Goal: Complete application form

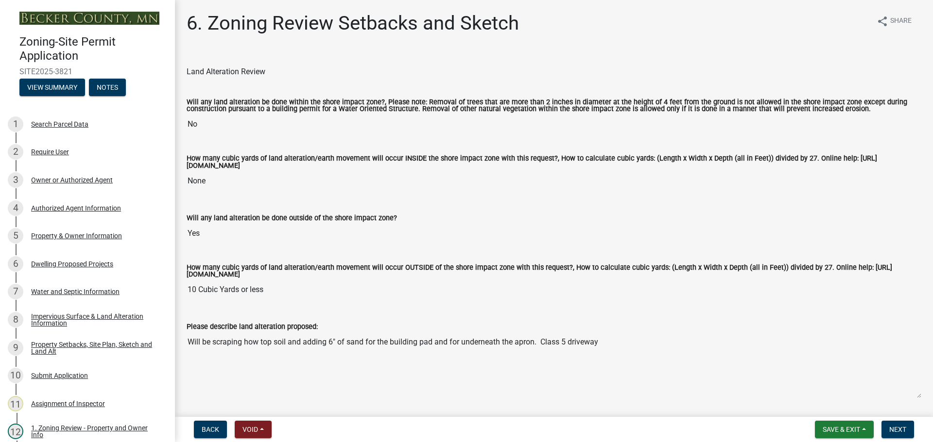
select select "cada6796-d529-4ebb-b6d4-faca8dd705c9"
select select "1355ee8a-8cf1-4796-8594-a9df27e9dfb0"
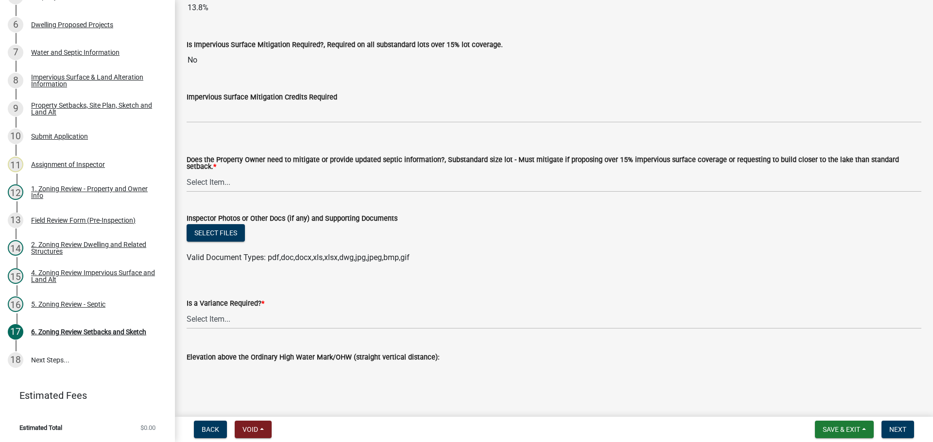
scroll to position [3539, 0]
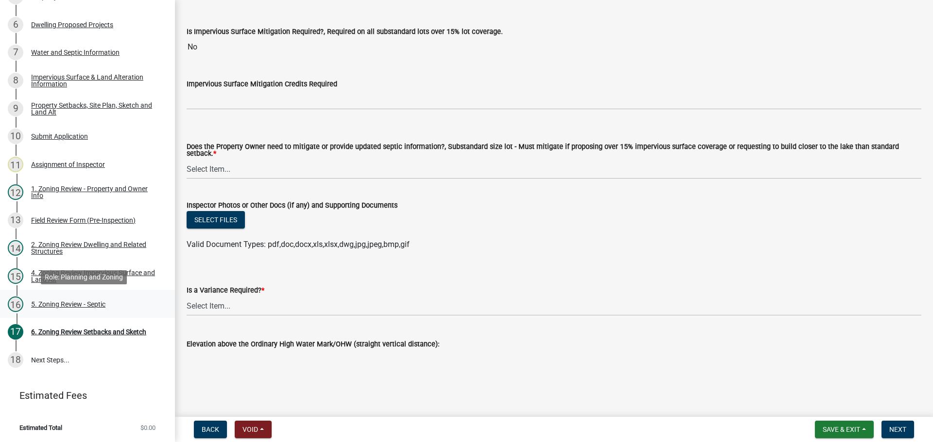
click at [42, 301] on div "5. Zoning Review - Septic" at bounding box center [68, 304] width 74 height 7
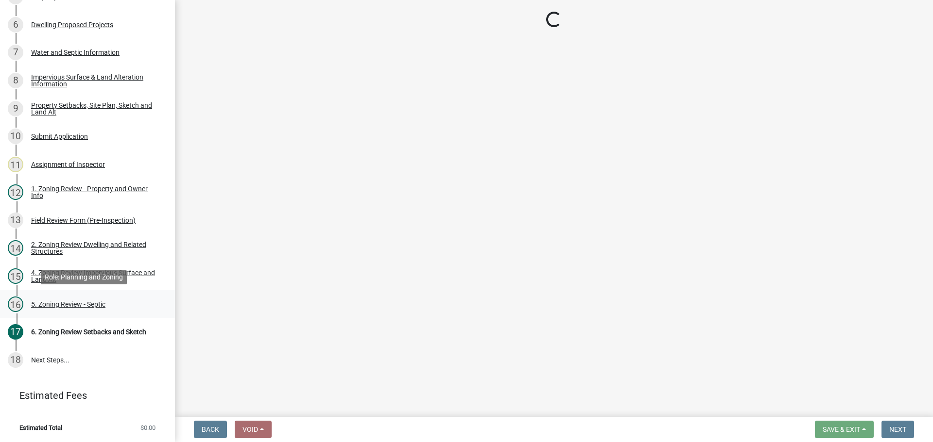
scroll to position [0, 0]
select select "ffe0288f-179d-446d-9dfb-ee21a688edc6"
select select "2fd537d7-74b1-4ff9-a84c-837cf5598f43"
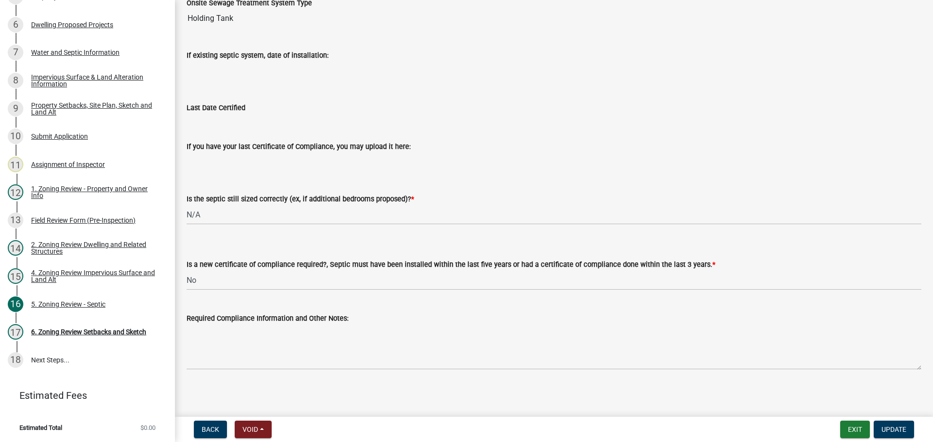
scroll to position [104, 0]
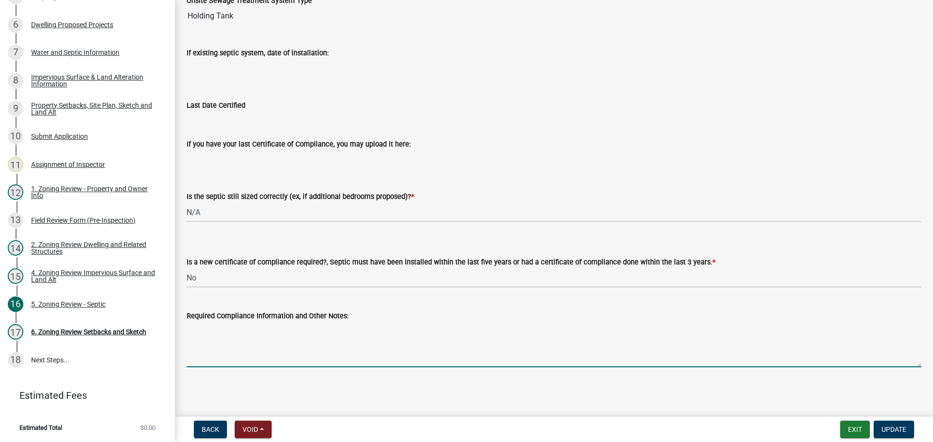
paste textarea "Metry Septic & Excavating LLC Detroit Lakes, MN (218) 269-5677 installing new s…"
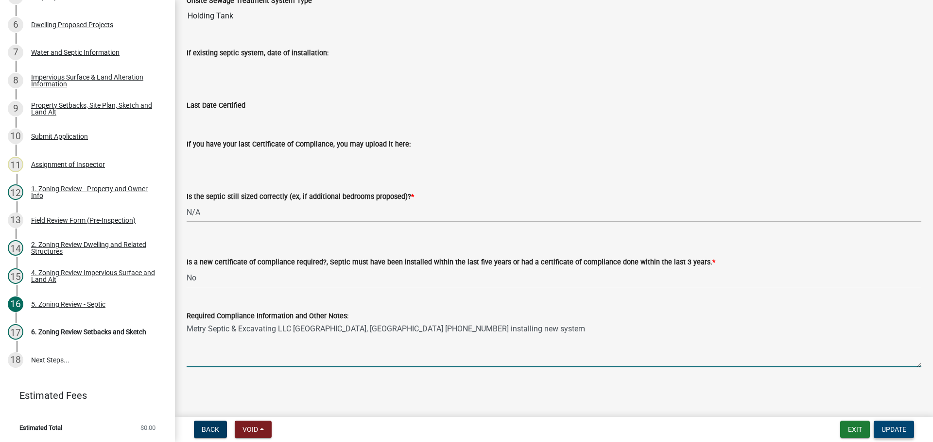
type textarea "Metry Septic & Excavating LLC Detroit Lakes, MN (218) 269-5677 installing new s…"
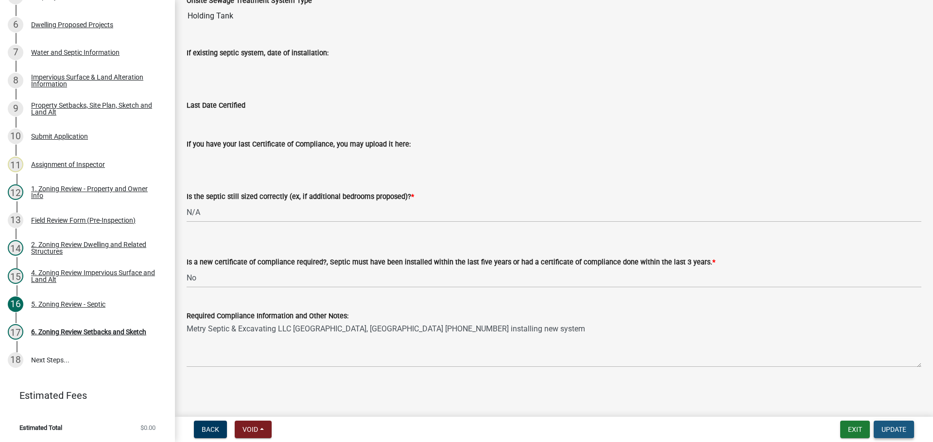
click at [884, 431] on span "Update" at bounding box center [893, 430] width 25 height 8
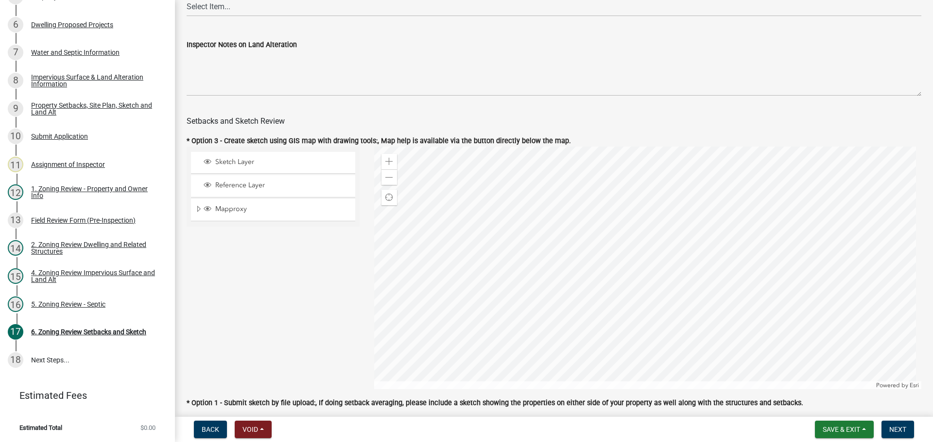
scroll to position [389, 0]
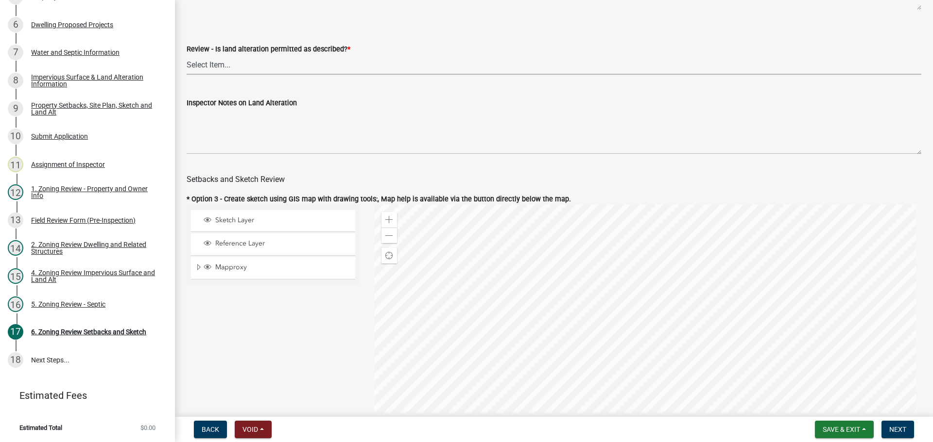
click at [280, 63] on select "Select Item... Yes No N/A" at bounding box center [554, 65] width 734 height 20
click at [187, 56] on select "Select Item... Yes No N/A" at bounding box center [554, 65] width 734 height 20
select select "cada6796-d529-4ebb-b6d4-faca8dd705c9"
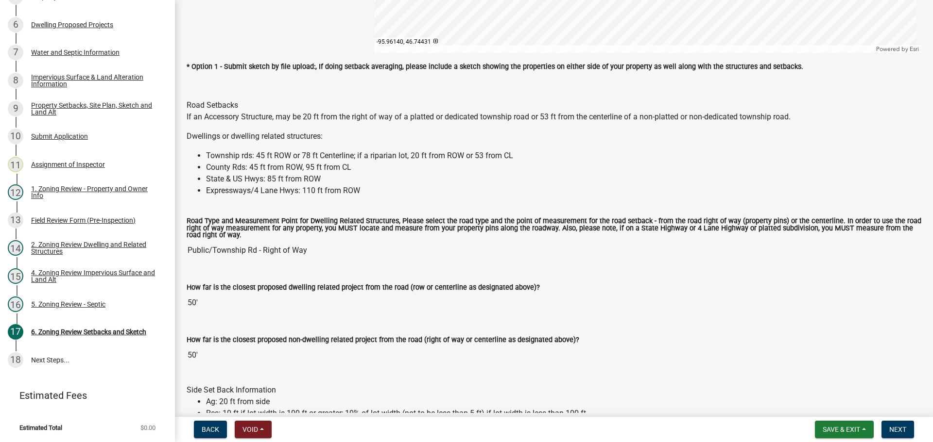
scroll to position [777, 0]
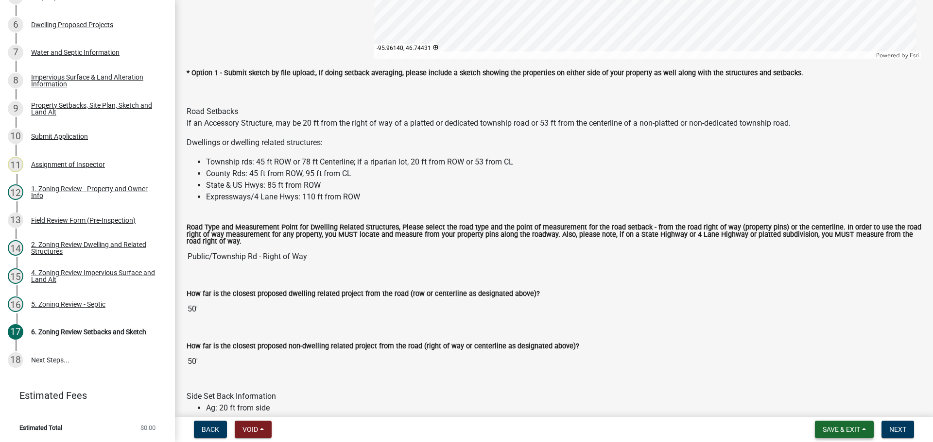
click at [824, 428] on span "Save & Exit" at bounding box center [840, 430] width 37 height 8
click at [821, 385] on button "Save" at bounding box center [835, 381] width 78 height 23
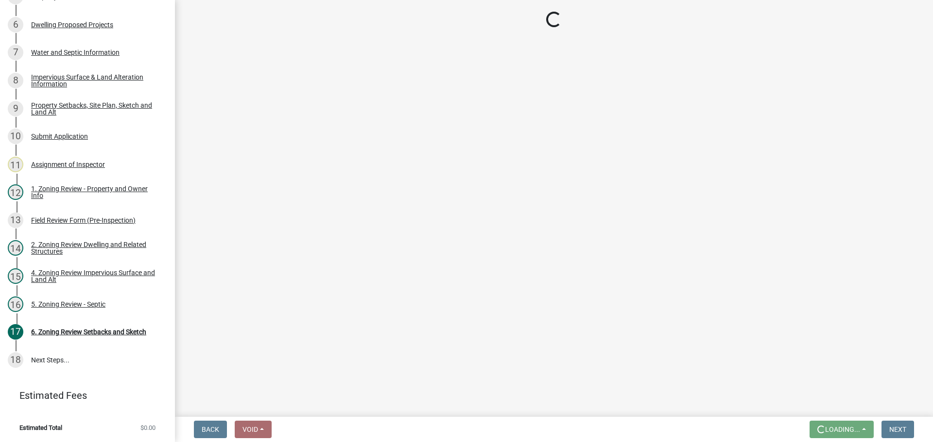
scroll to position [0, 0]
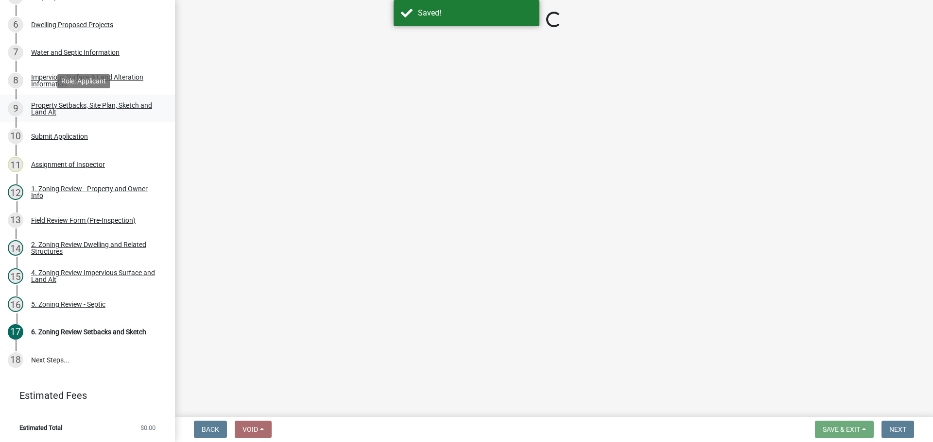
click at [82, 102] on div "Property Setbacks, Site Plan, Sketch and Land Alt" at bounding box center [95, 109] width 128 height 14
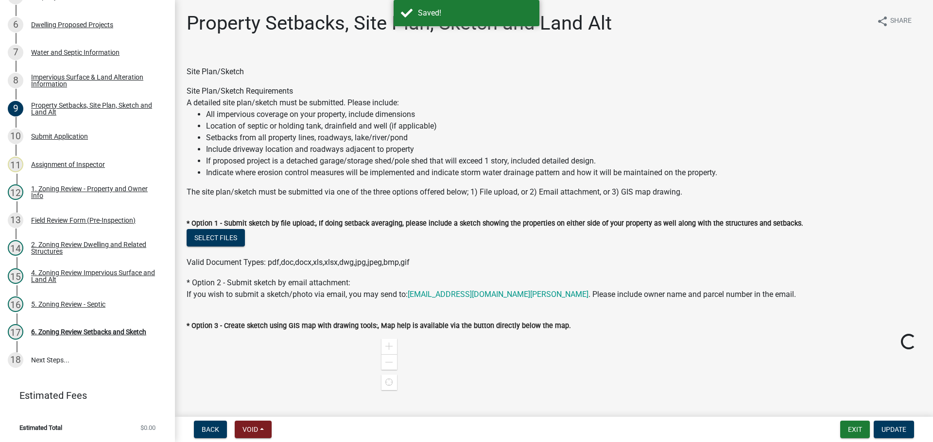
select select "cada6796-d529-4ebb-b6d4-faca8dd705c9"
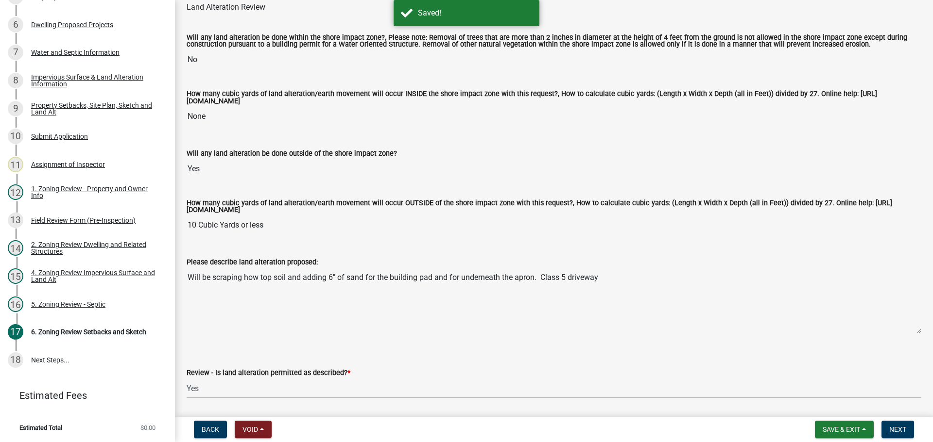
scroll to position [243, 0]
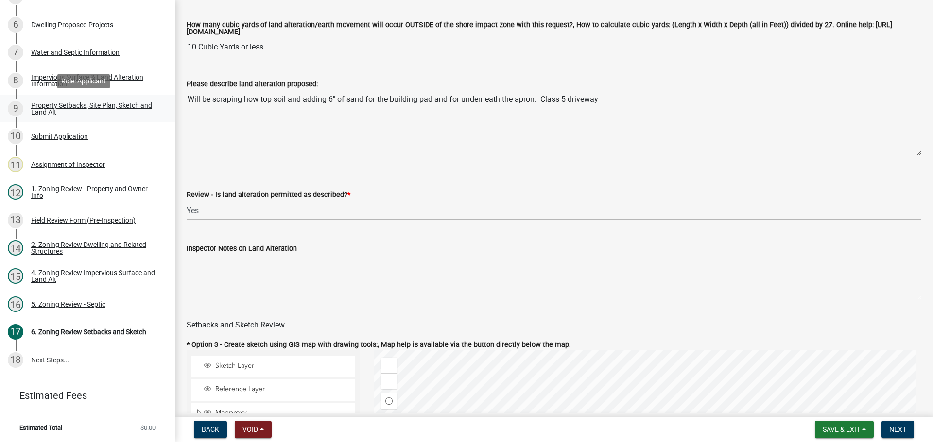
click at [85, 107] on div "Property Setbacks, Site Plan, Sketch and Land Alt" at bounding box center [95, 109] width 128 height 14
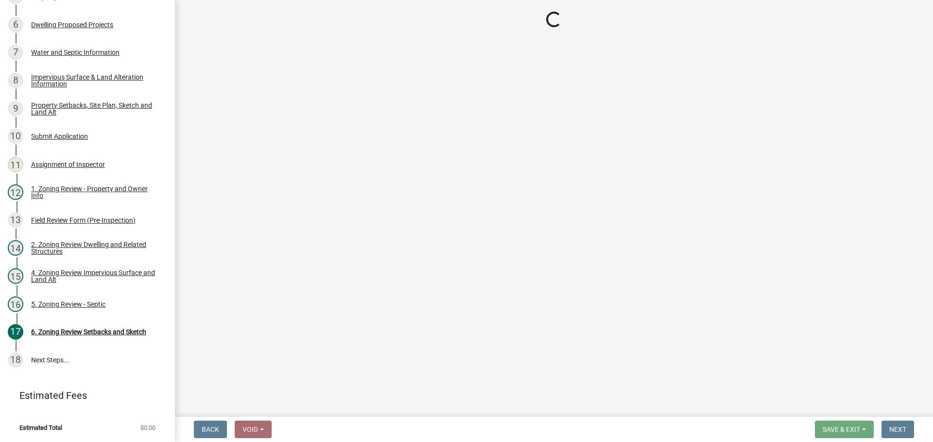
select select "bc359128-44fe-43a6-b559-d4174f4d38cf"
select select "d7ed81d3-cd60-4660-969c-0852c303b075"
select select "b56a4575-9846-47cf-8067-c59a4853da22"
select select "12f785fb-c378-4b18-841c-21c73dc99083"
select select "e8ab2dc3-aa3f-46f3-9b4a-37eb25ad84af"
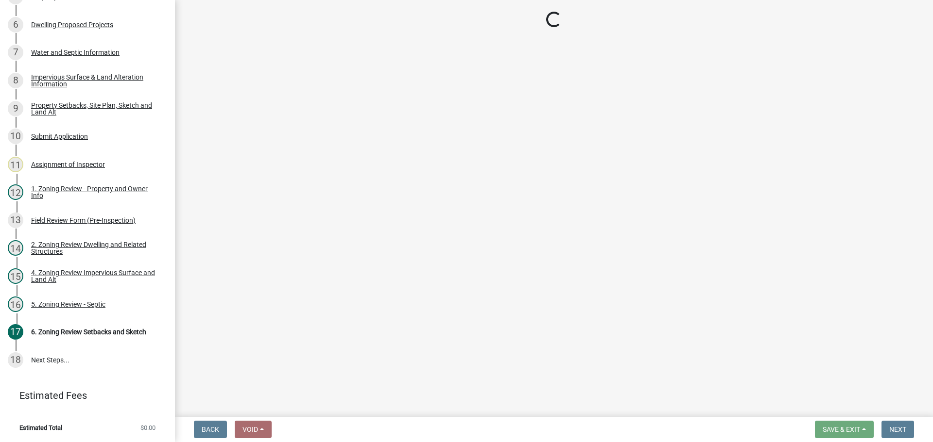
select select "27b2a8b4-abf6-463e-8c0c-7c5d2b4fe26f"
select select "5ad4ab64-b44e-481c-9000-9e5907aa74e1"
select select "3ef6ed64-418f-4dfa-9020-48b6b52c6910"
select select "c8b8ea71-7088-4e87-a493-7bc88cc2835b"
select select "133211ff-91ce-4a0a-9235-b48a7e2069a0"
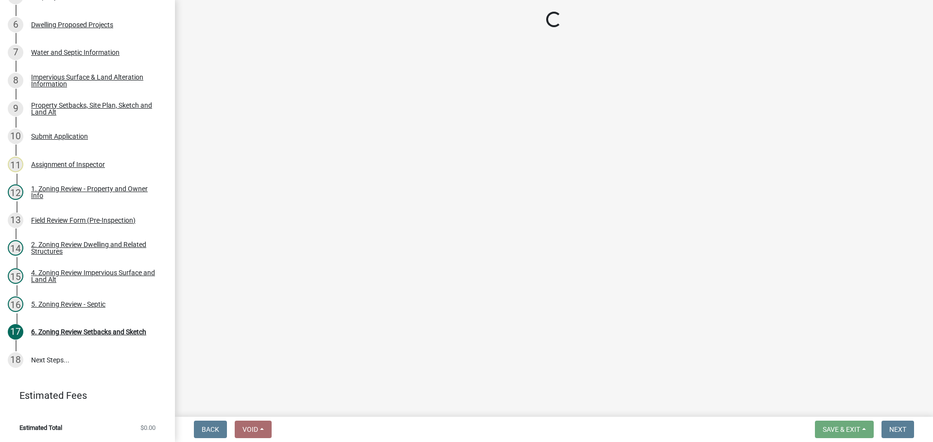
select select "19d13e65-c93d-443e-910a-7a17299544cc"
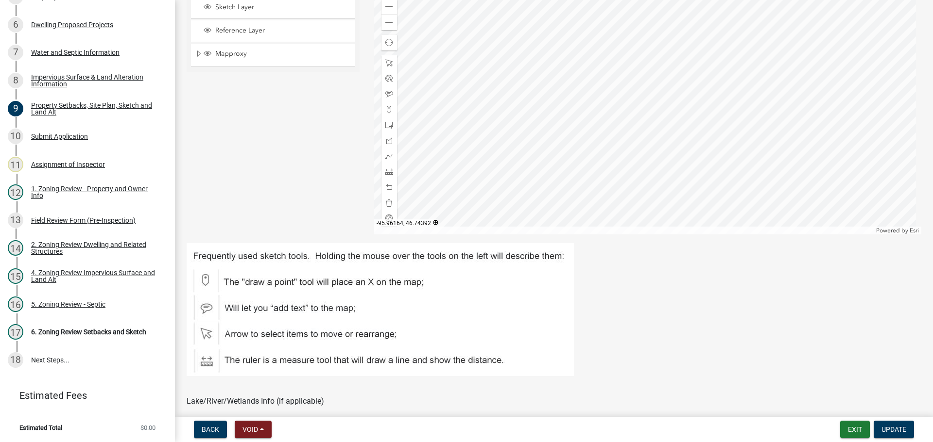
scroll to position [49, 0]
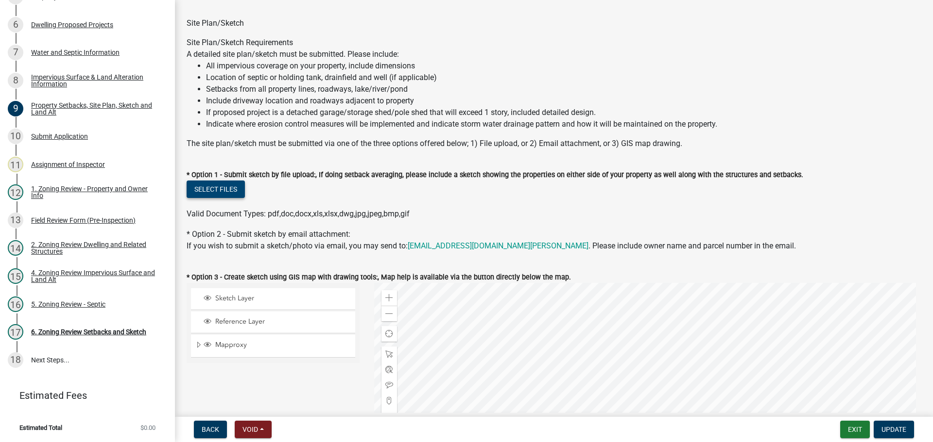
click at [221, 191] on button "Select files" at bounding box center [216, 189] width 58 height 17
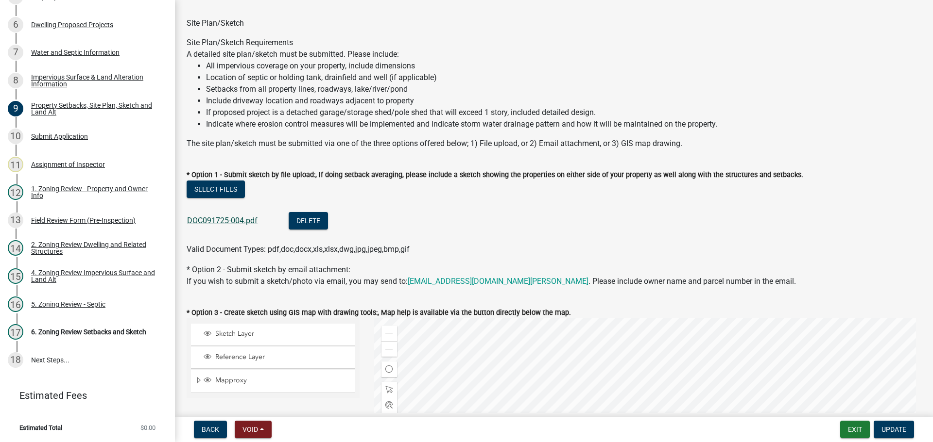
click at [247, 221] on link "DOC091725-004.pdf" at bounding box center [222, 220] width 70 height 9
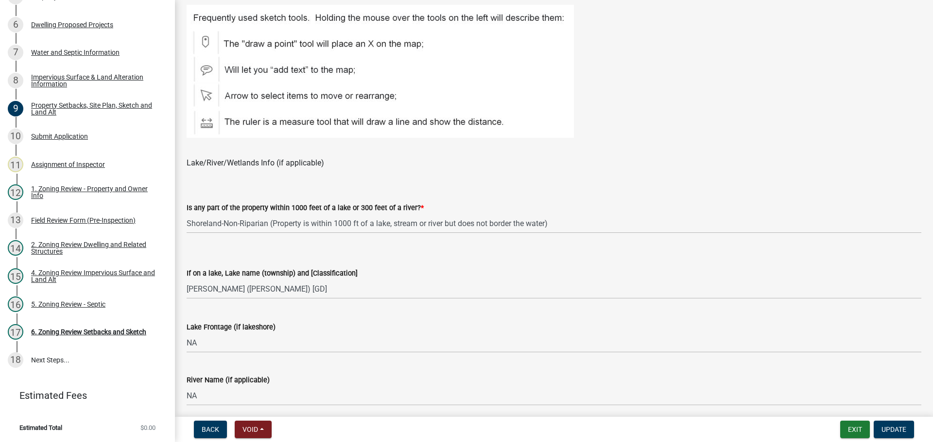
scroll to position [0, 0]
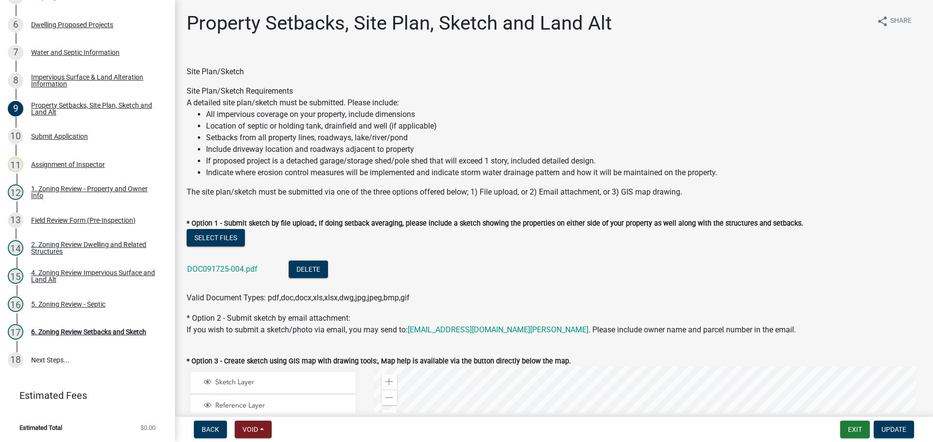
drag, startPoint x: 526, startPoint y: 224, endPoint x: 461, endPoint y: 106, distance: 134.7
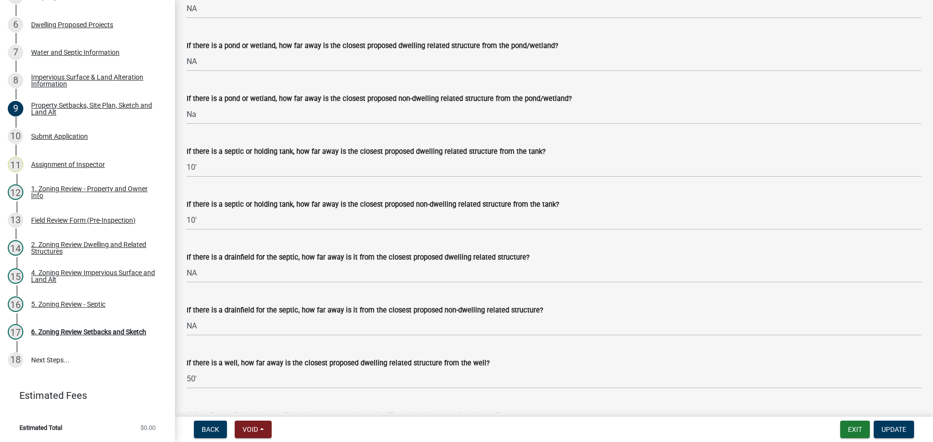
scroll to position [2795, 0]
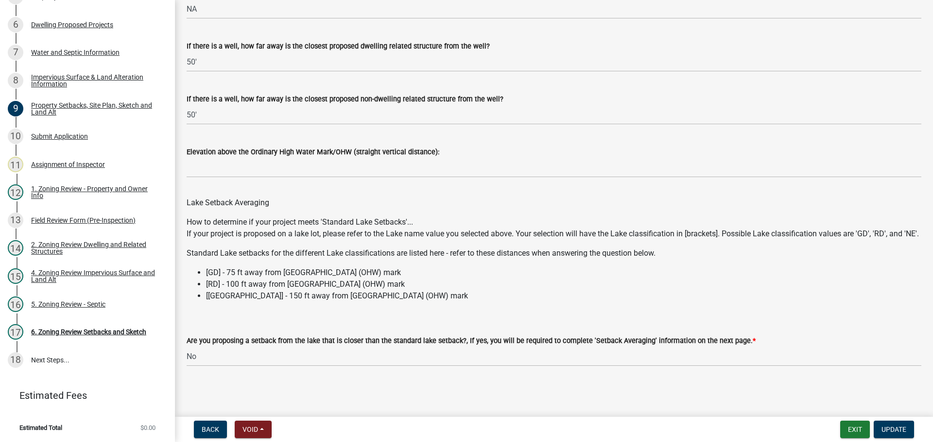
drag, startPoint x: 461, startPoint y: 106, endPoint x: 472, endPoint y: 241, distance: 135.4
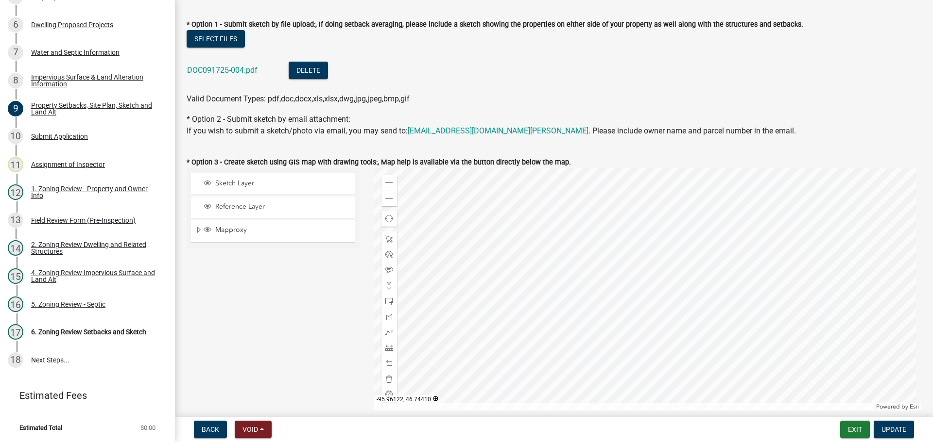
scroll to position [0, 0]
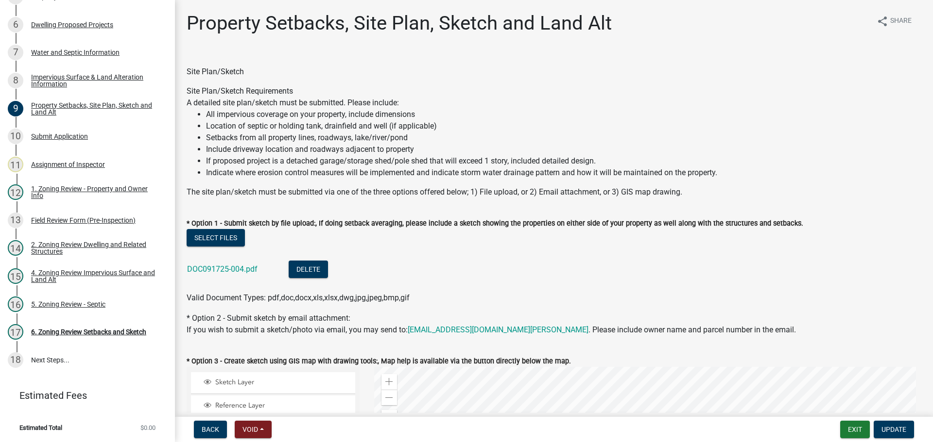
drag, startPoint x: 506, startPoint y: 267, endPoint x: 420, endPoint y: 66, distance: 218.7
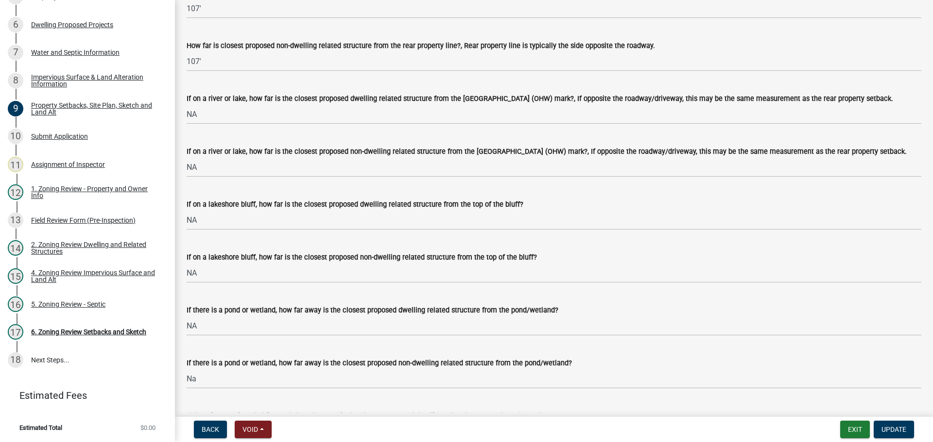
scroll to position [2795, 0]
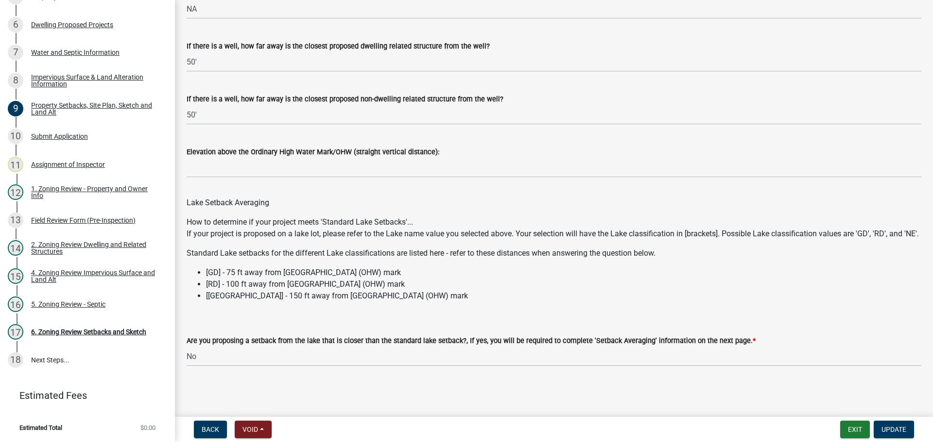
drag, startPoint x: 415, startPoint y: 54, endPoint x: 440, endPoint y: 237, distance: 184.3
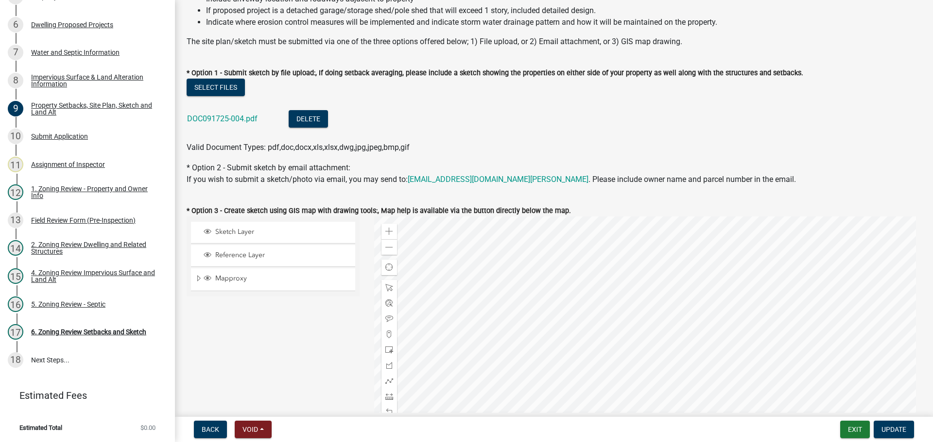
scroll to position [0, 0]
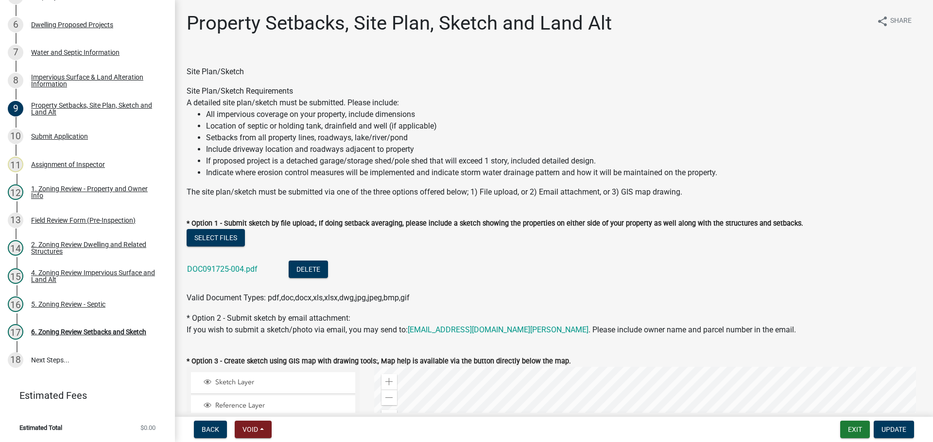
drag, startPoint x: 440, startPoint y: 237, endPoint x: 398, endPoint y: 60, distance: 181.7
click at [425, 101] on div "A detailed site plan/sketch must be submitted. Please include: All impervious c…" at bounding box center [554, 138] width 734 height 82
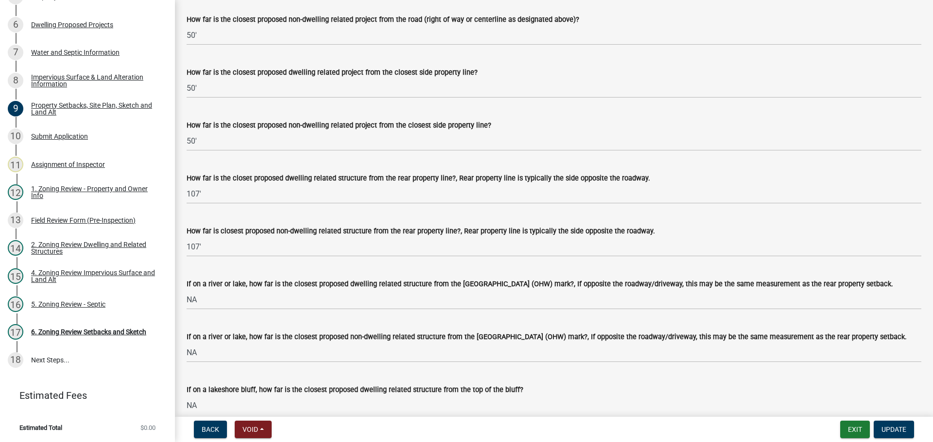
scroll to position [2795, 0]
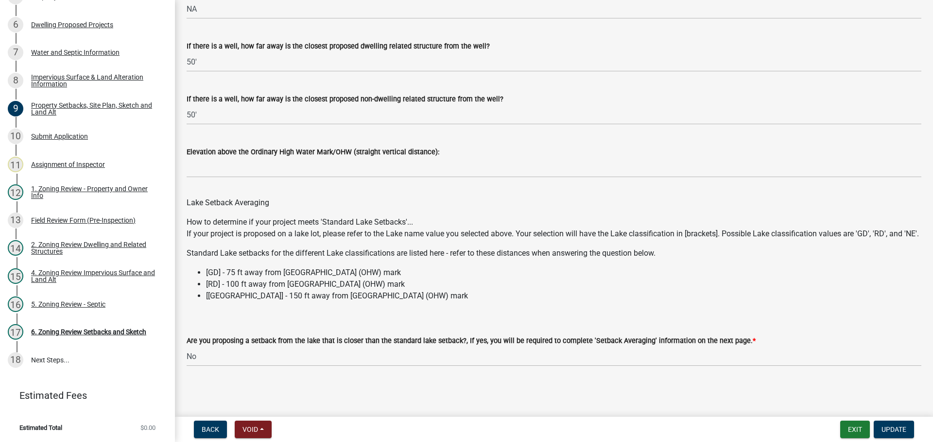
drag, startPoint x: 407, startPoint y: 66, endPoint x: 421, endPoint y: 248, distance: 182.2
click at [425, 231] on p "If your project is proposed on a lake lot, please refer to the Lake name value …" at bounding box center [554, 234] width 734 height 12
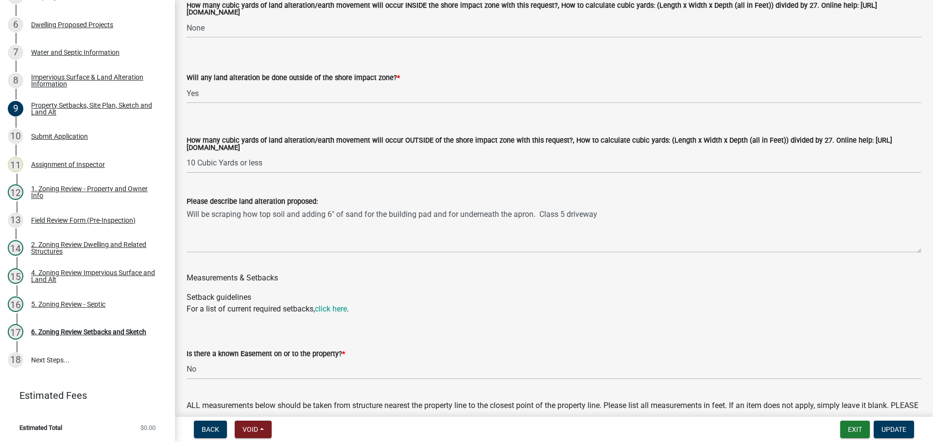
scroll to position [0, 0]
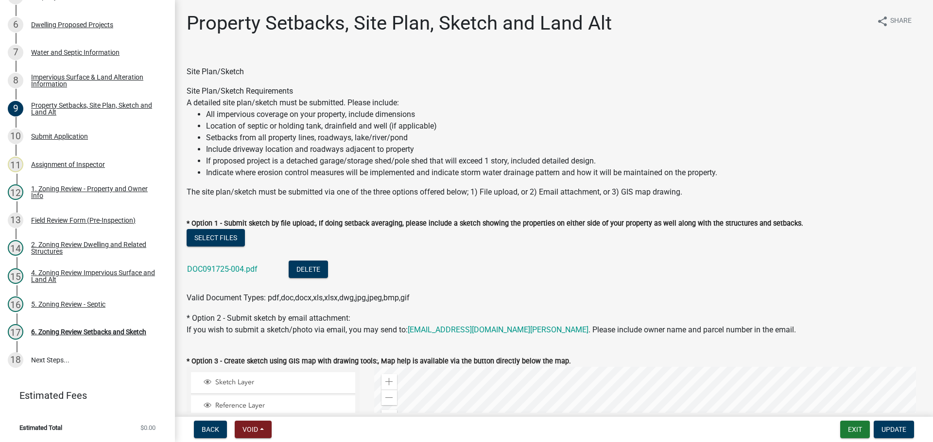
drag, startPoint x: 433, startPoint y: 236, endPoint x: 364, endPoint y: 60, distance: 189.1
click at [364, 60] on div "Site Plan/Sketch" at bounding box center [554, 65] width 734 height 23
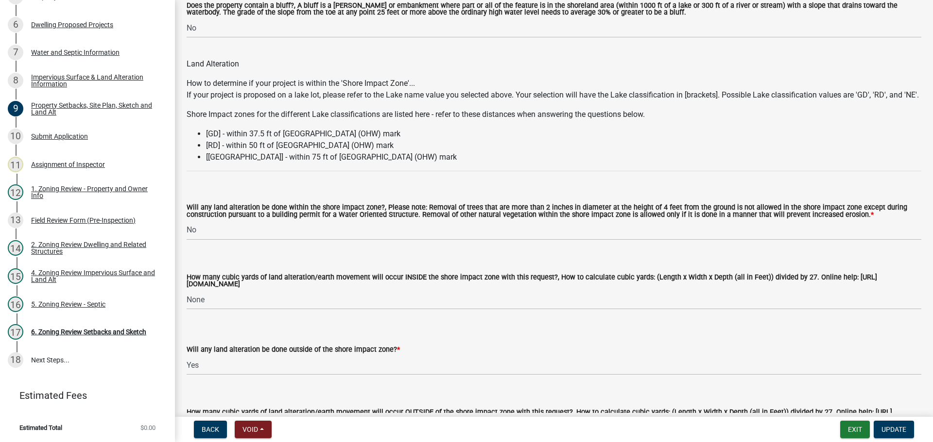
scroll to position [1166, 0]
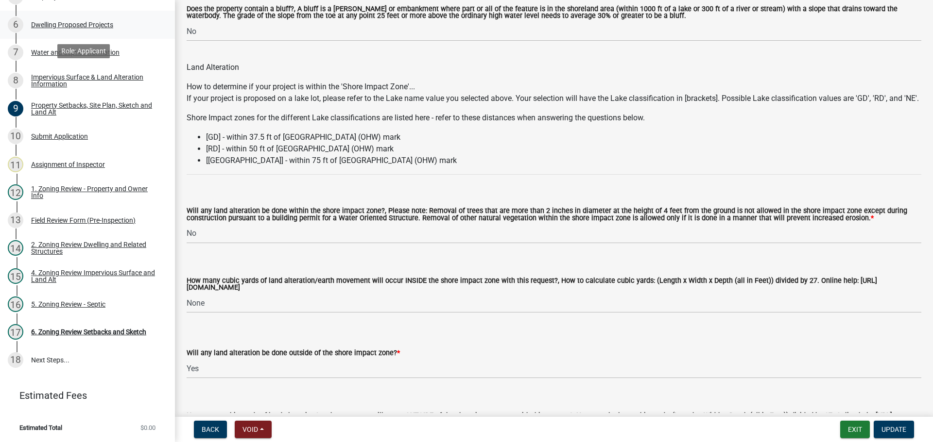
click at [88, 28] on div "Dwelling Proposed Projects" at bounding box center [72, 24] width 82 height 7
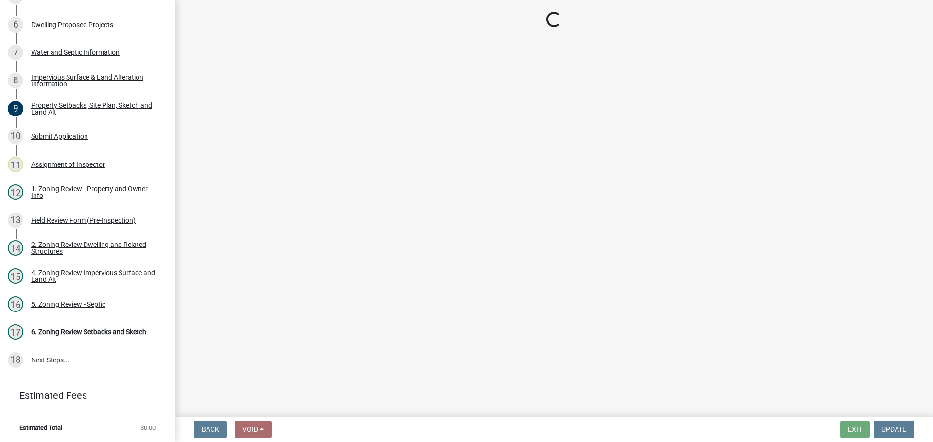
select select "5b8abcc6-67f7-49fb-8f25-c295ccc2b339"
select select "566f81cc-4b3f-4ecb-9f16-a2b313352c61"
select select "f4ae0446-41fa-4afd-99aa-409617c58827"
select select "3c220677-3da3-4a78-99d7-25424c2e1eab"
select select "a045e8de-0125-48b5-a52c-0705e3235ca5"
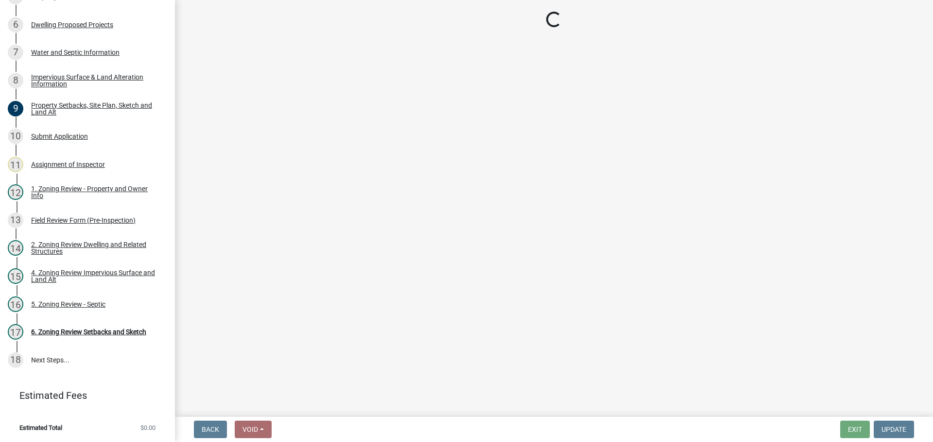
select select "ebb33175-329d-4f8e-9ee0-a71ca57f3362"
select select "b63d75fc-5f3c-4949-bc5e-b7a1b42903a6"
select select "638dddef-31f4-4d73-b0b5-0ffc7b344434"
select select "e54322ba-eceb-4de2-a596-ac40585df8a4"
select select "8786fdd2-7f96-462d-8069-e958fae6b9a0"
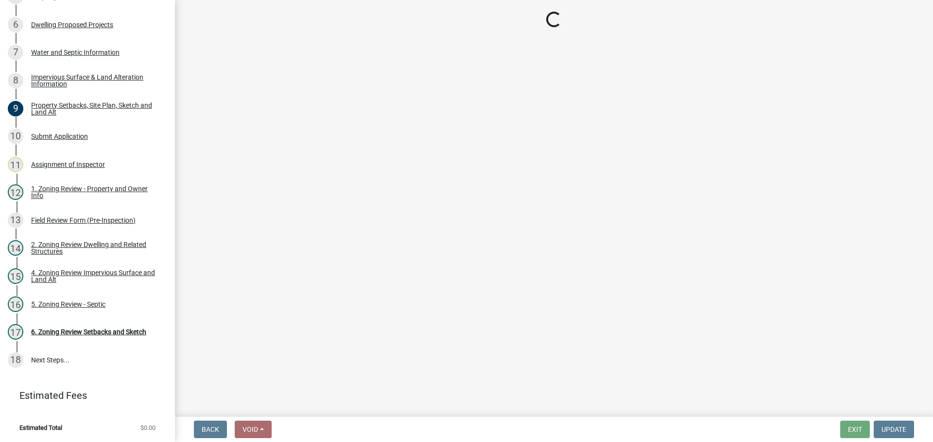
select select "4a8ad383-c5a2-40bb-ad4f-149074988e68"
select select "3d6d33a4-08a3-4693-9e40-f7dc371bbdbe"
select select "5c3531b8-bc96-4b07-92f8-845cfe46d7fc"
select select "8e4dc0e1-7dfa-4afc-85b9-5ad40795f204"
select select "107cbe59-677b-44f2-96fc-816b282ebb79"
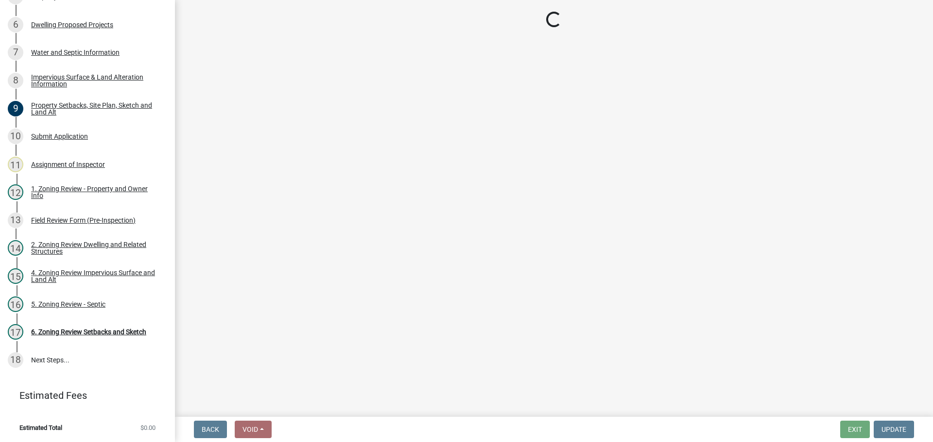
select select "574dab0a-a2f9-4f32-a930-7f8884412bac"
select select "7f420323-49a9-4fd0-9441-05b3dc777552"
select select "ec305202-ae01-487b-b5e4-3a5aacc1e384"
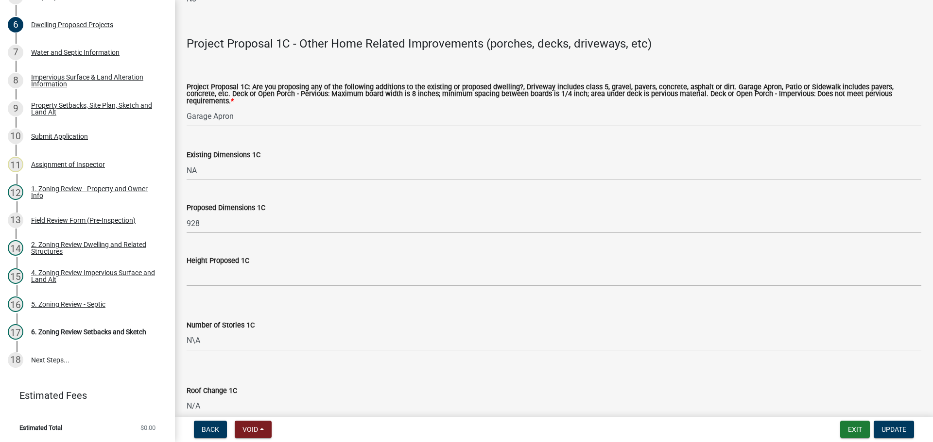
scroll to position [2329, 0]
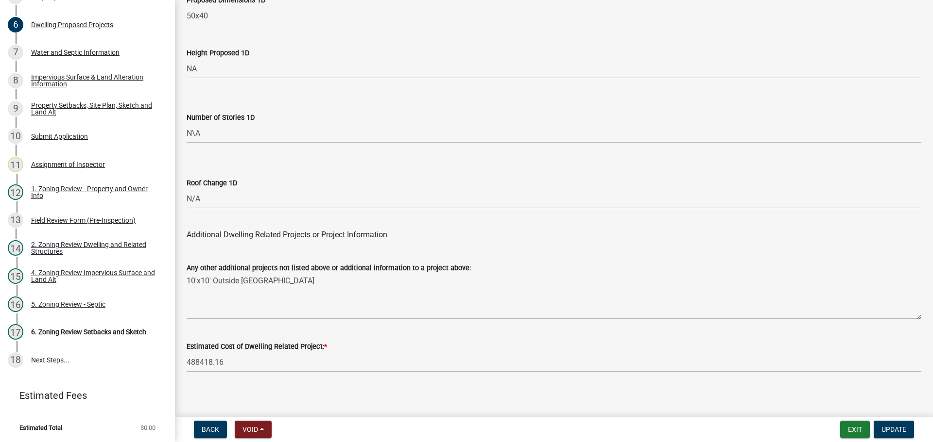
drag, startPoint x: 302, startPoint y: 123, endPoint x: 299, endPoint y: 311, distance: 188.5
click at [97, 333] on div "6. Zoning Review Setbacks and Sketch" at bounding box center [88, 332] width 115 height 7
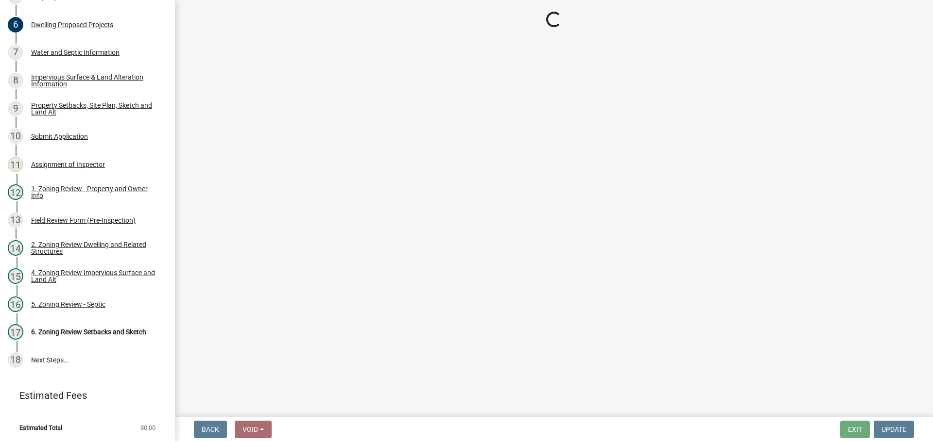
select select "cada6796-d529-4ebb-b6d4-faca8dd705c9"
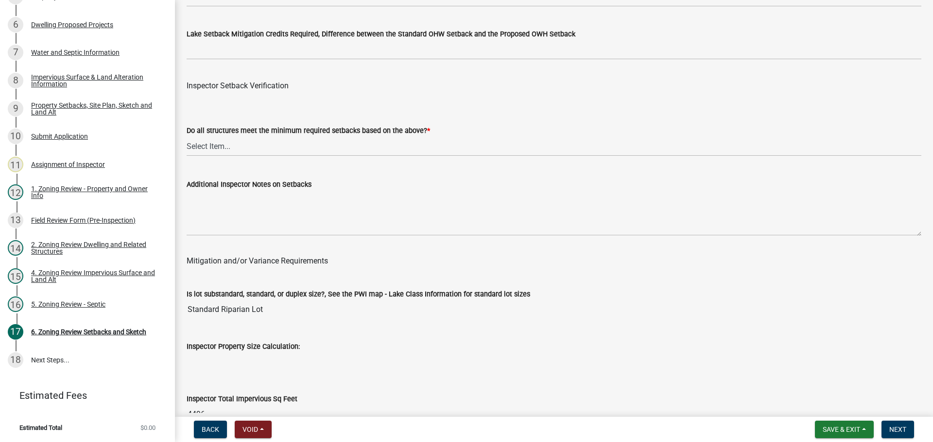
scroll to position [3011, 0]
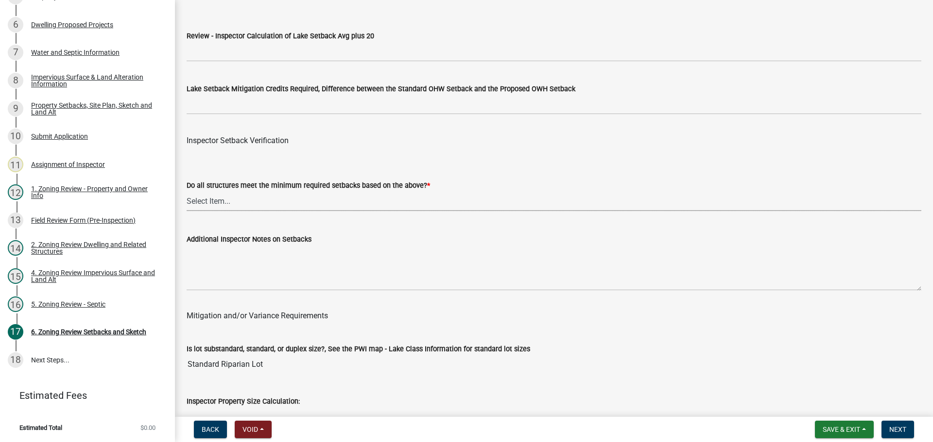
click at [322, 204] on select "Select Item... Yes No" at bounding box center [554, 201] width 734 height 20
click at [187, 193] on select "Select Item... Yes No" at bounding box center [554, 201] width 734 height 20
select select "1355ee8a-8cf1-4796-8594-a9df27e9dfb0"
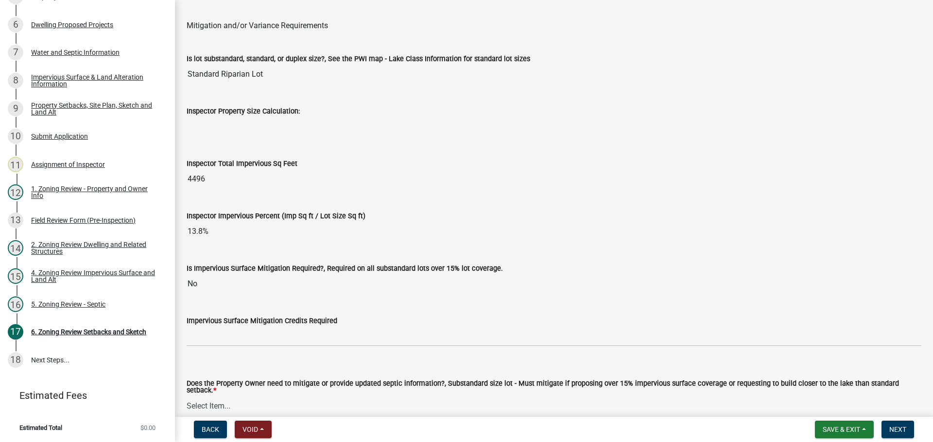
scroll to position [3400, 0]
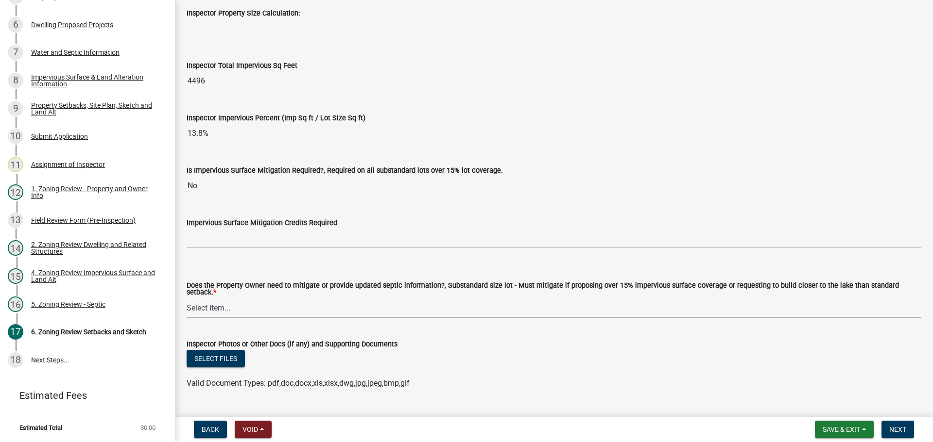
click at [278, 307] on select "Select Item... No Mitigation or additional Septic Information is required Septi…" at bounding box center [554, 308] width 734 height 20
click at [187, 298] on select "Select Item... No Mitigation or additional Septic Information is required Septi…" at bounding box center [554, 308] width 734 height 20
select select "90ee664a-1dc2-440e-be2c-90a87c157e77"
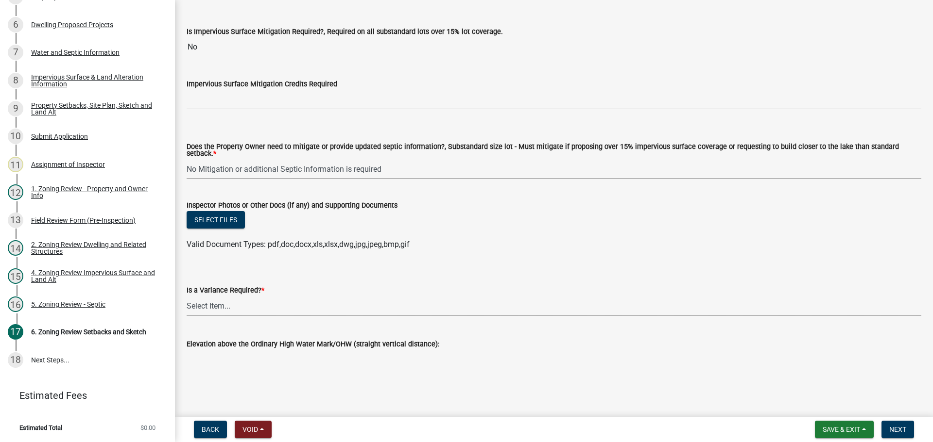
drag, startPoint x: 280, startPoint y: 307, endPoint x: 274, endPoint y: 311, distance: 7.0
click at [279, 307] on select "Select Item... Yes No" at bounding box center [554, 306] width 734 height 20
click at [187, 296] on select "Select Item... Yes No" at bounding box center [554, 306] width 734 height 20
select select "f2187563-aefa-492e-adce-9c256a51e9d2"
click at [894, 429] on span "Next" at bounding box center [897, 430] width 17 height 8
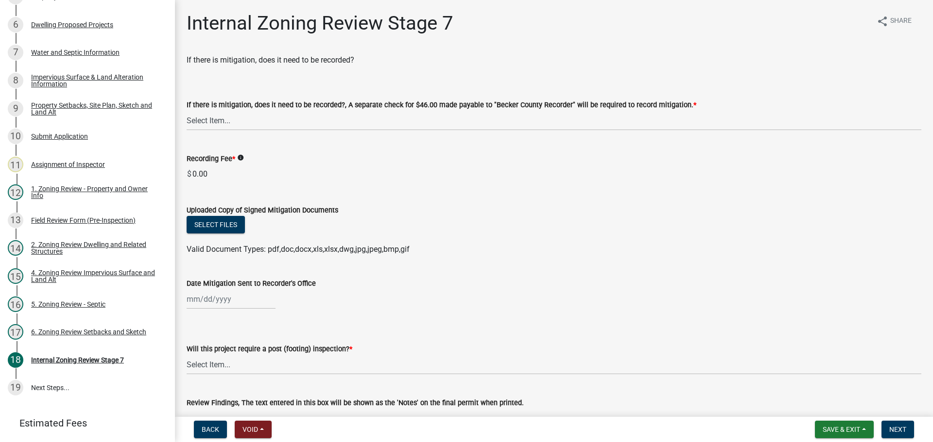
scroll to position [267, 0]
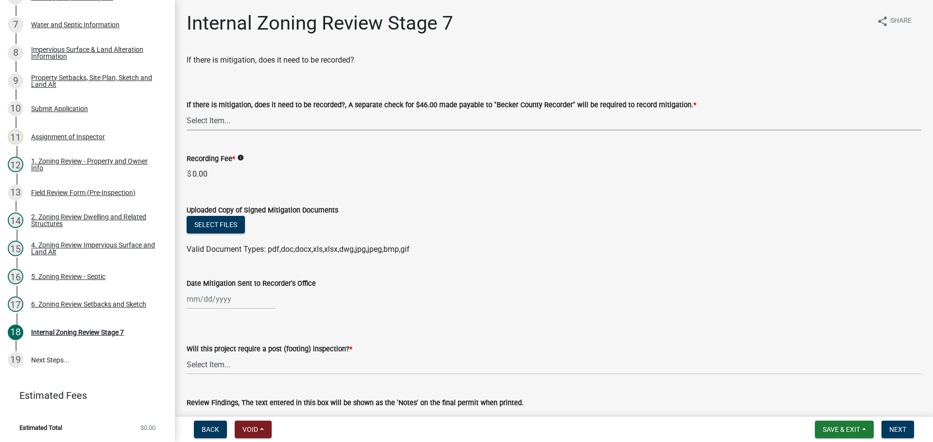
click at [226, 123] on select "Select Item... Yes No N/A" at bounding box center [554, 121] width 734 height 20
click at [187, 111] on select "Select Item... Yes No N/A" at bounding box center [554, 121] width 734 height 20
select select "e59fcb53-d9ed-466f-8c3e-33bb35216820"
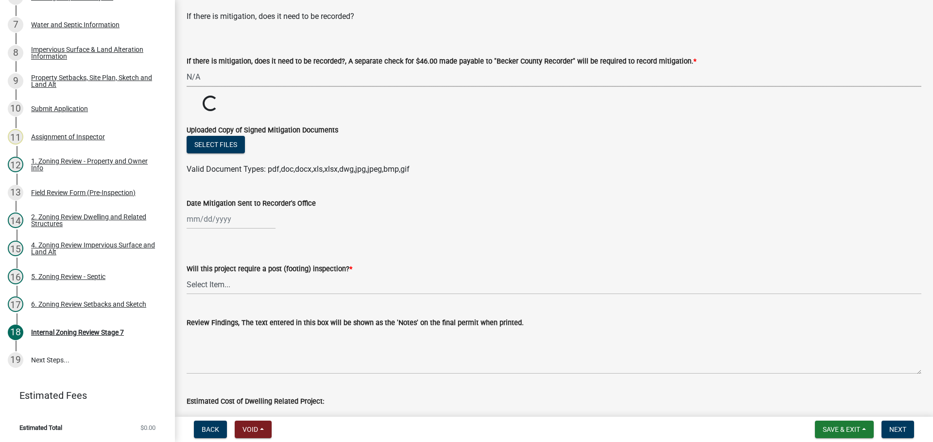
scroll to position [97, 0]
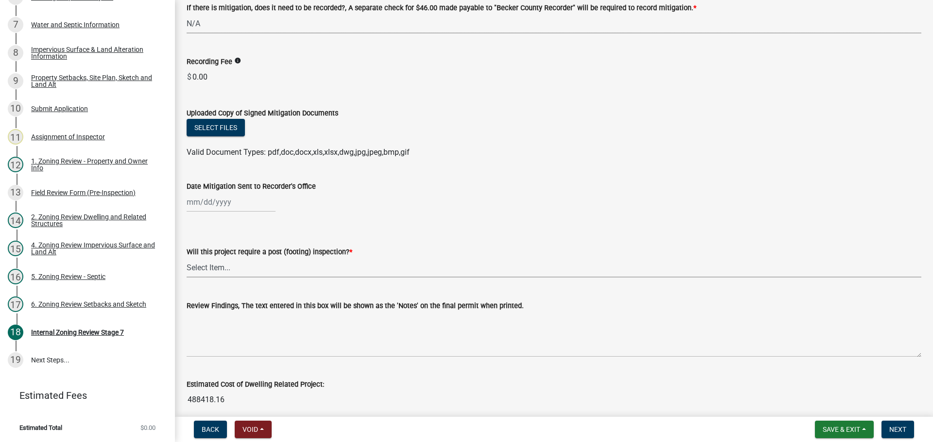
click at [289, 264] on select "Select Item... No Yes" at bounding box center [554, 268] width 734 height 20
click at [187, 258] on select "Select Item... No Yes" at bounding box center [554, 268] width 734 height 20
select select "74b00539-a6f1-4ef6-a890-a22a5fa5fedf"
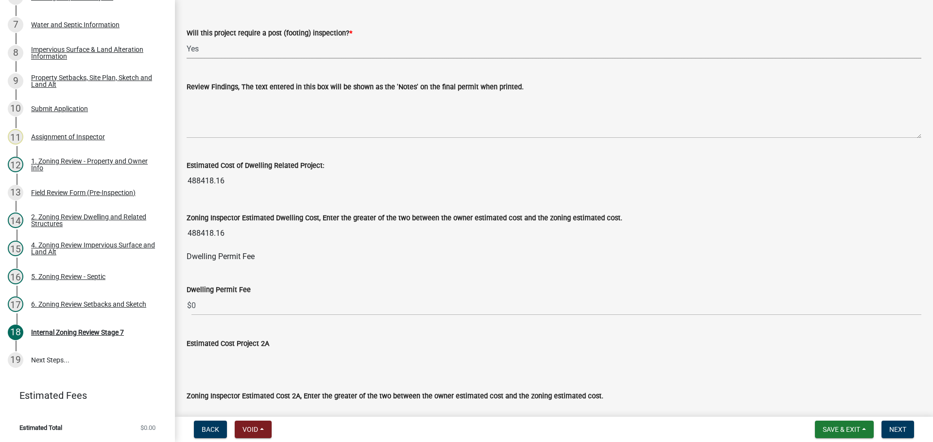
scroll to position [340, 0]
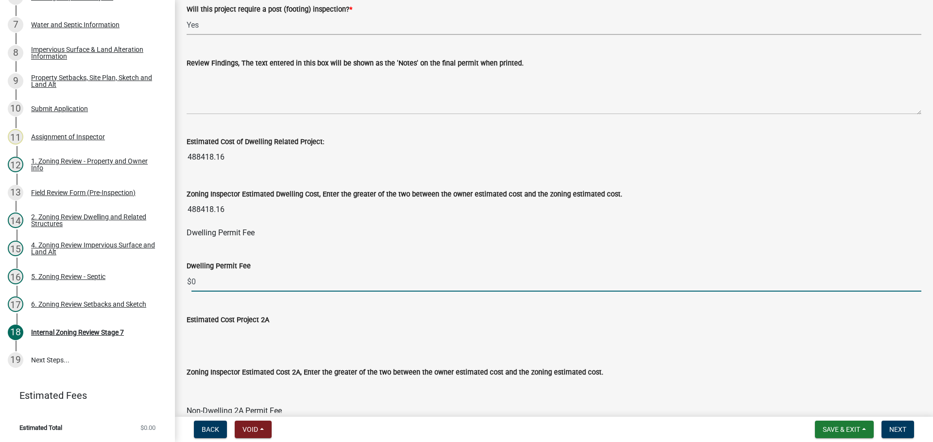
click at [236, 278] on input "0" at bounding box center [556, 282] width 730 height 20
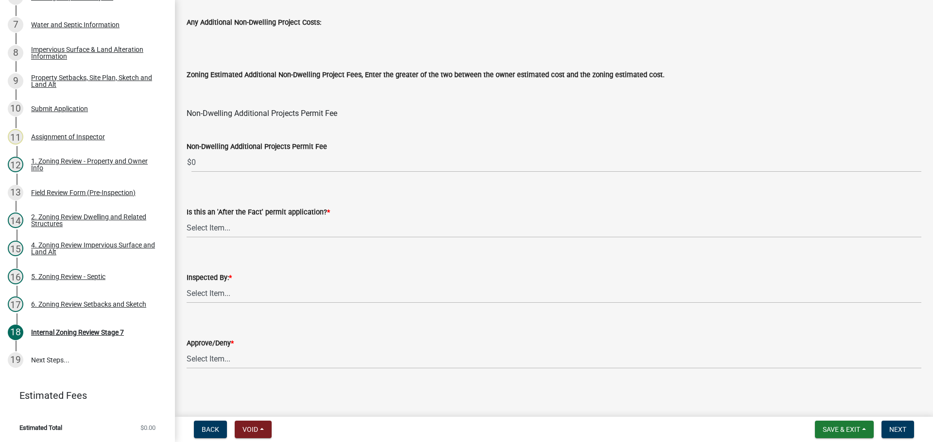
scroll to position [1175, 0]
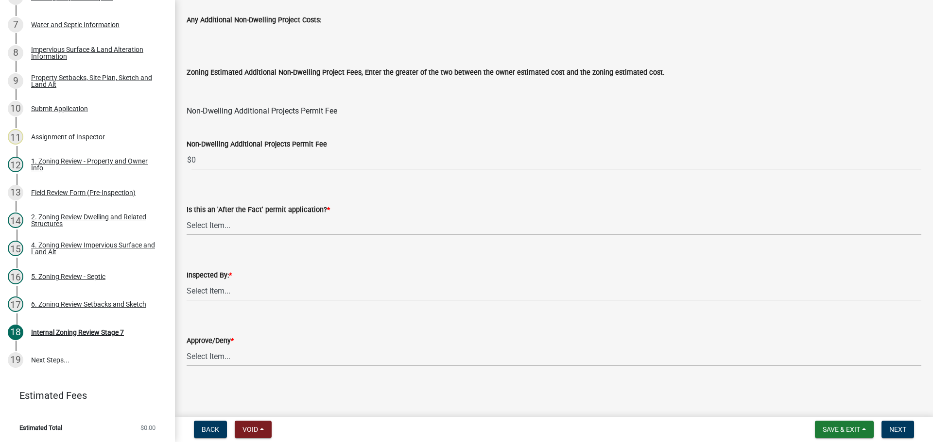
type input "1527"
click at [231, 228] on select "Select Item... No Yes" at bounding box center [554, 226] width 734 height 20
click at [187, 216] on select "Select Item... No Yes" at bounding box center [554, 226] width 734 height 20
select select "bbe3a6c5-1893-4527-8578-ada07a3b8ea5"
click at [204, 293] on select "Select Item... Jeff Rusness Kyle Vareberg Nicole Bradbury Susan Rockwell Tyler …" at bounding box center [554, 291] width 734 height 20
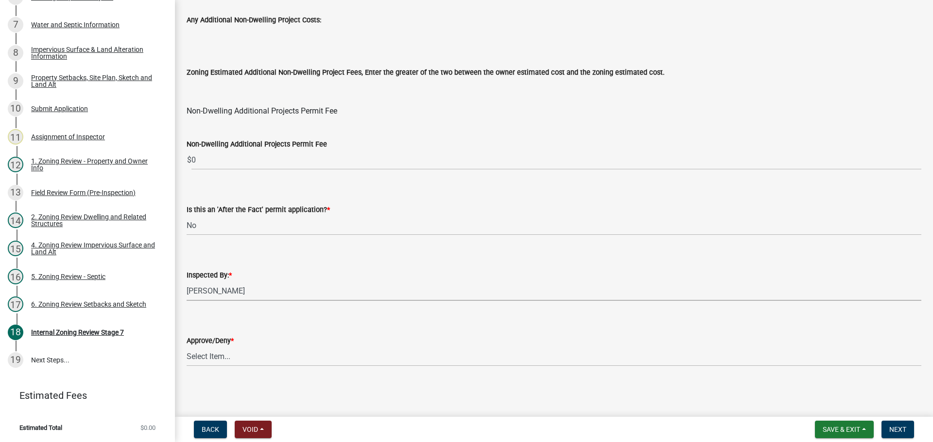
click at [187, 281] on select "Select Item... Jeff Rusness Kyle Vareberg Nicole Bradbury Susan Rockwell Tyler …" at bounding box center [554, 291] width 734 height 20
select select "c0b6e50c-983d-48c1-a910-e8bd43c13b77"
click at [203, 359] on select "Select Item... Approve Deny" at bounding box center [554, 357] width 734 height 20
click at [187, 347] on select "Select Item... Approve Deny" at bounding box center [554, 357] width 734 height 20
select select "97c9e5a4-d35f-4903-ad68-b764687ac9e9"
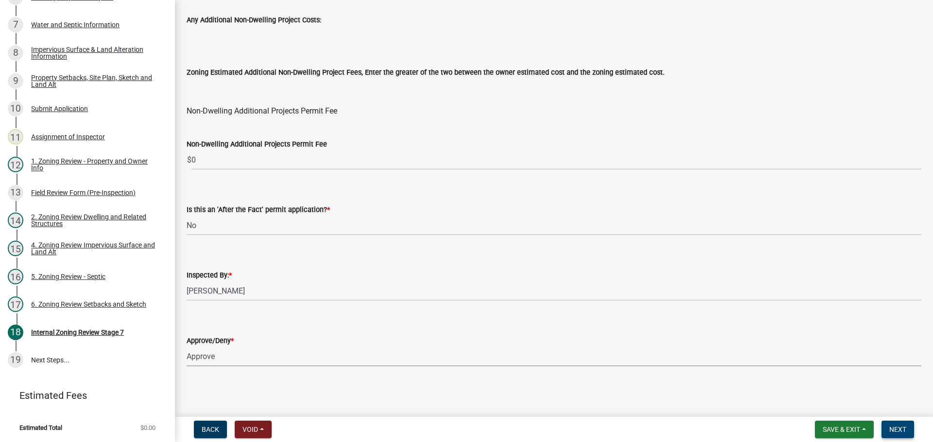
click at [902, 431] on span "Next" at bounding box center [897, 430] width 17 height 8
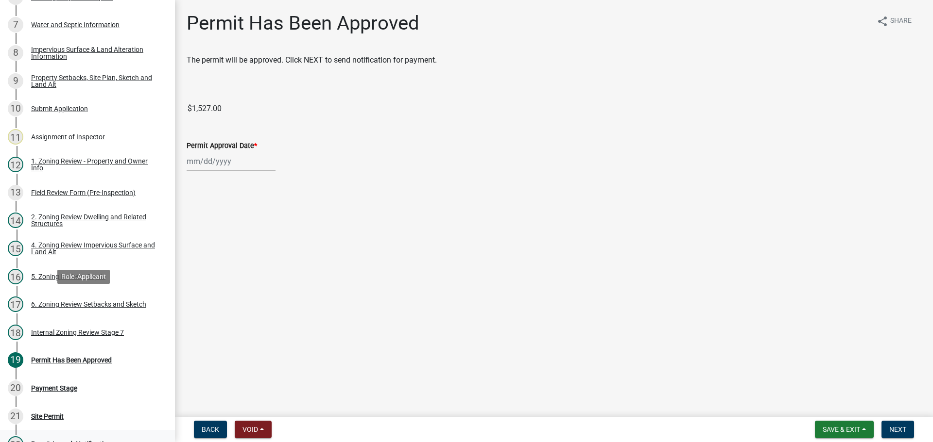
scroll to position [379, 0]
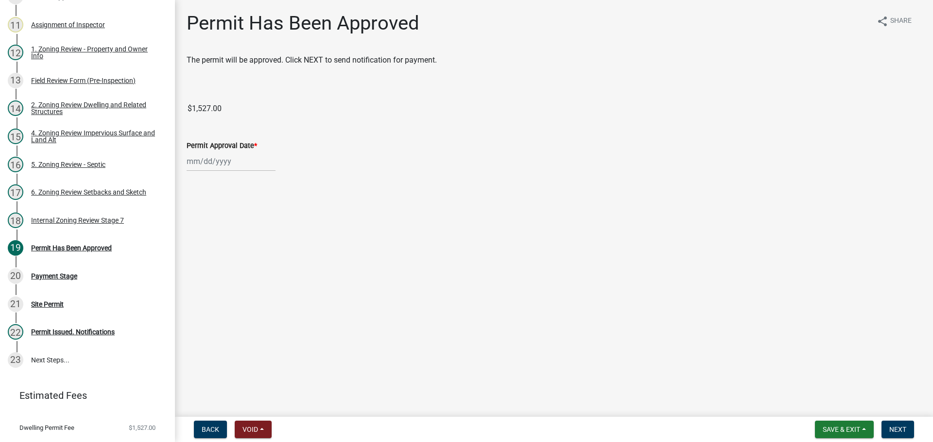
select select "9"
select select "2025"
click at [193, 165] on div "Jan Feb Mar Apr May Jun Jul Aug Sep Oct Nov Dec 1525 1526 1527 1528 1529 1530 1…" at bounding box center [231, 162] width 89 height 20
click at [230, 244] on div "17" at bounding box center [228, 245] width 16 height 16
type input "09/17/2025"
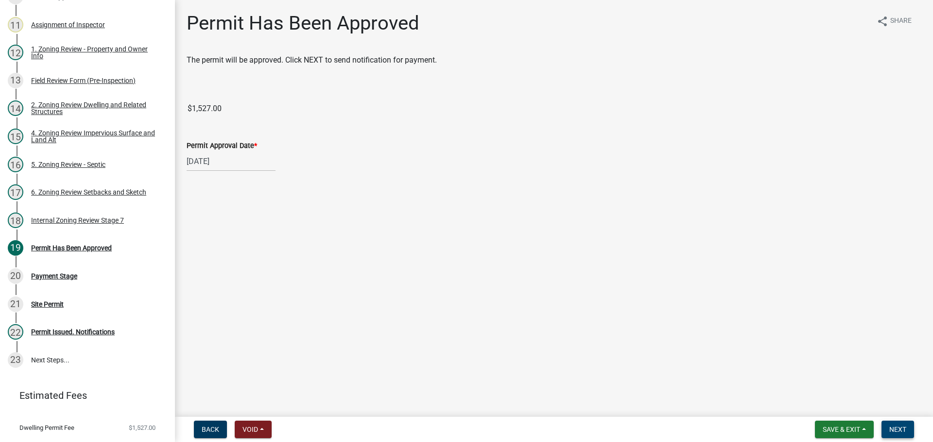
click at [886, 428] on button "Next" at bounding box center [897, 429] width 33 height 17
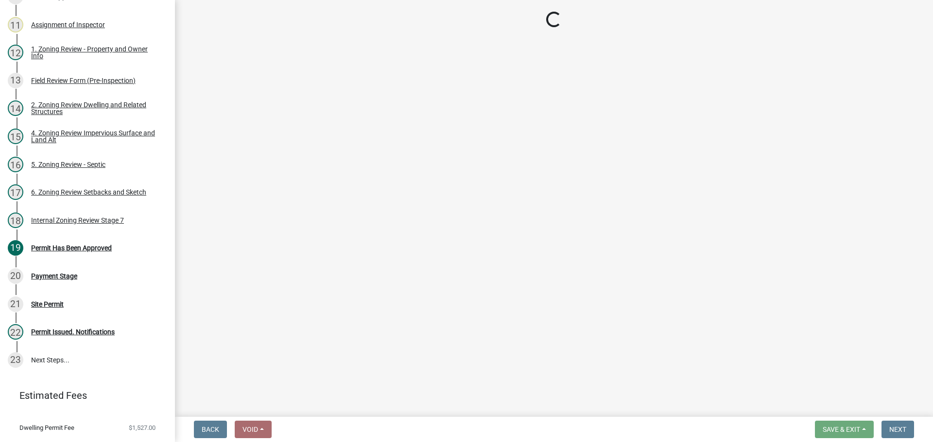
select select "3: 3"
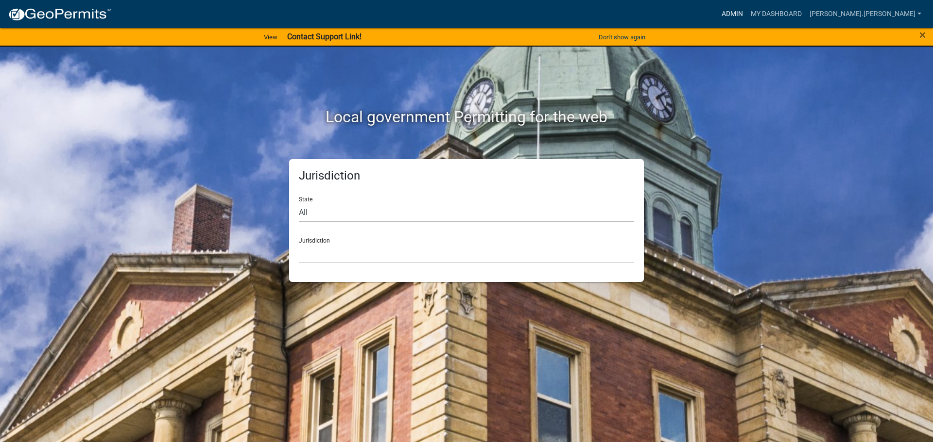
click at [747, 15] on link "Admin" at bounding box center [731, 14] width 29 height 18
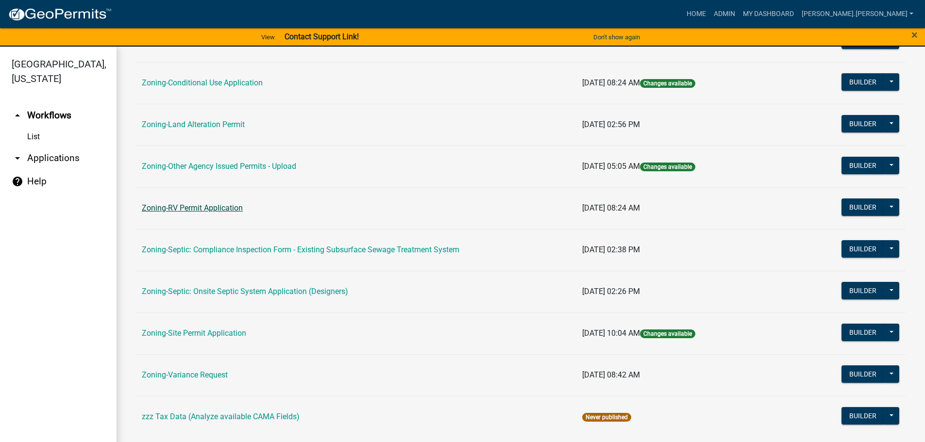
scroll to position [303, 0]
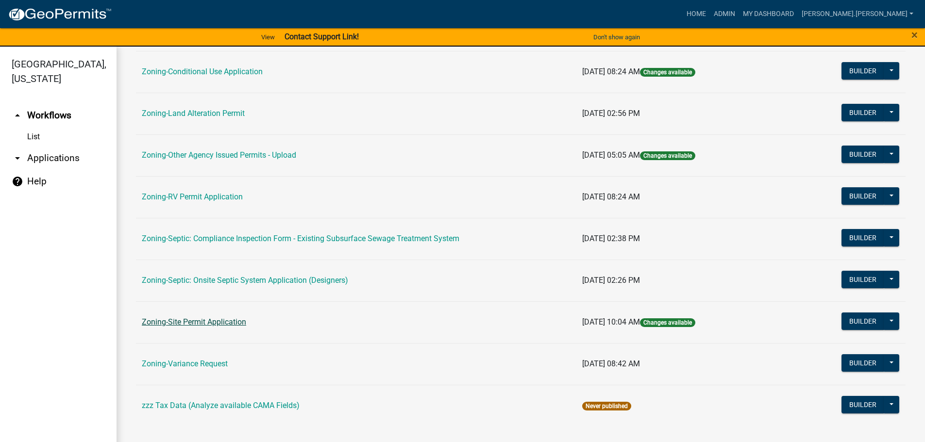
click at [203, 325] on link "Zoning-Site Permit Application" at bounding box center [194, 322] width 104 height 9
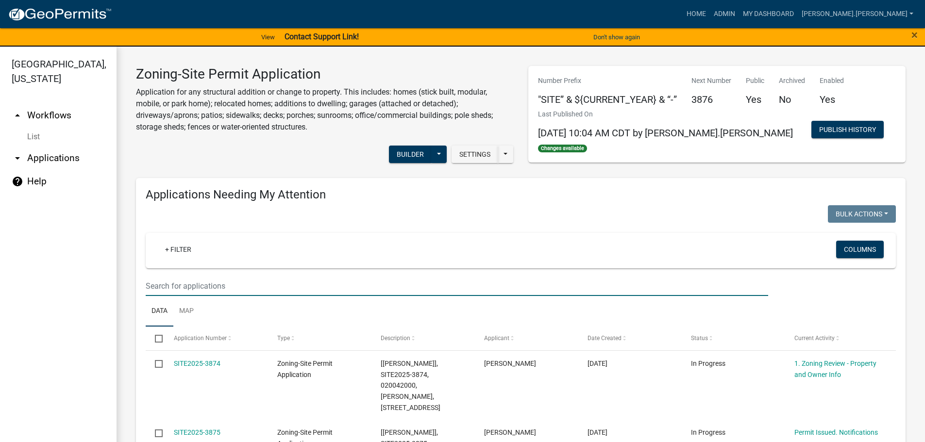
click at [210, 279] on input "text" at bounding box center [457, 286] width 623 height 20
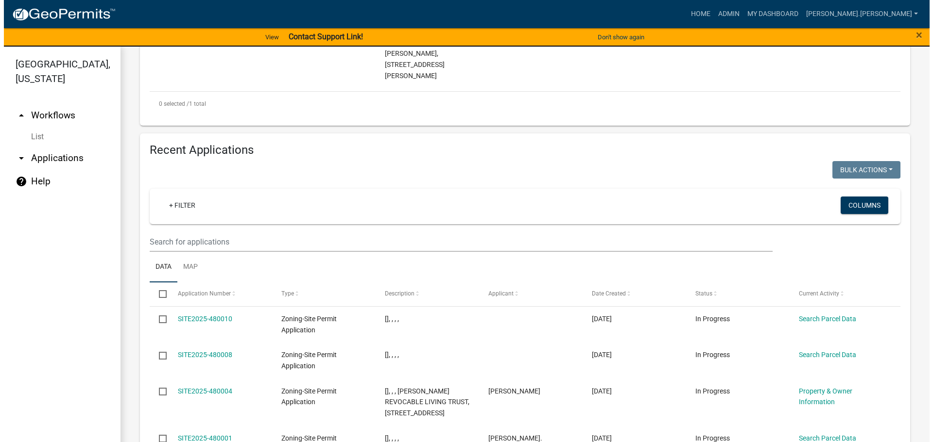
scroll to position [363, 0]
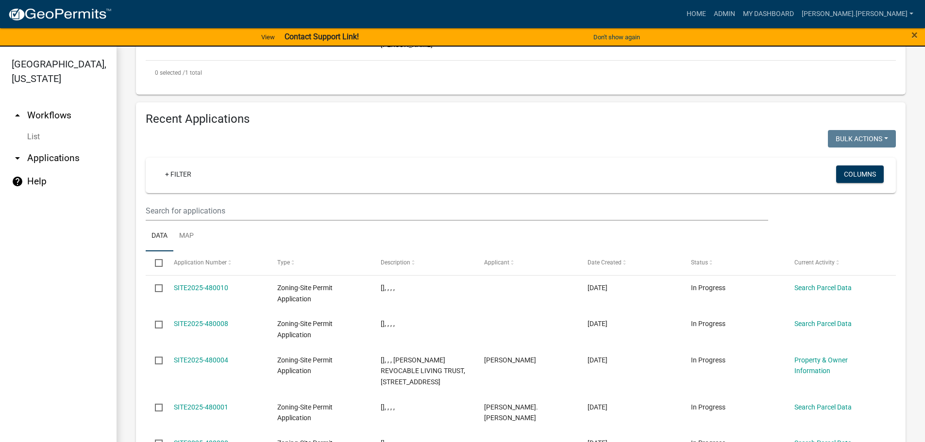
type input "thad"
click at [244, 201] on input "text" at bounding box center [457, 211] width 623 height 20
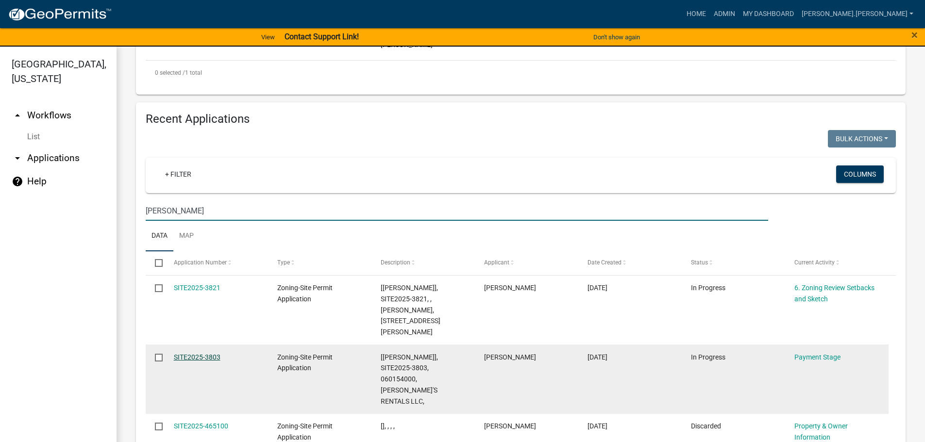
type input "thad"
click at [195, 354] on link "SITE2025-3803" at bounding box center [197, 358] width 47 height 8
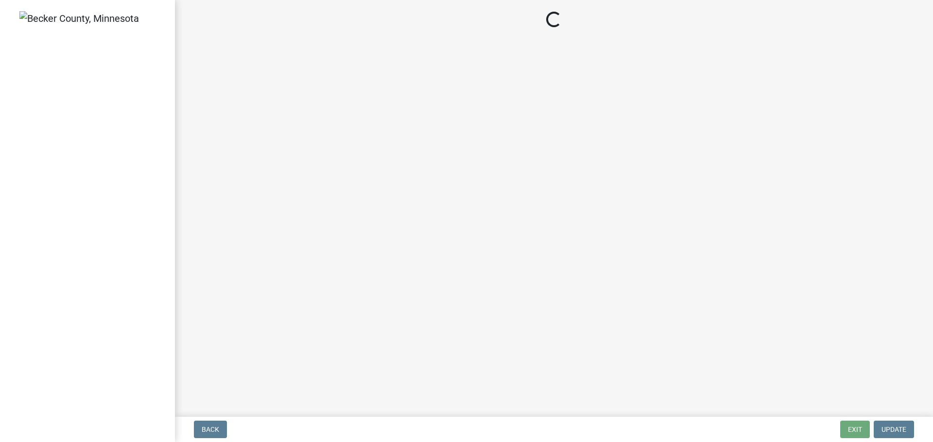
select select "3: 3"
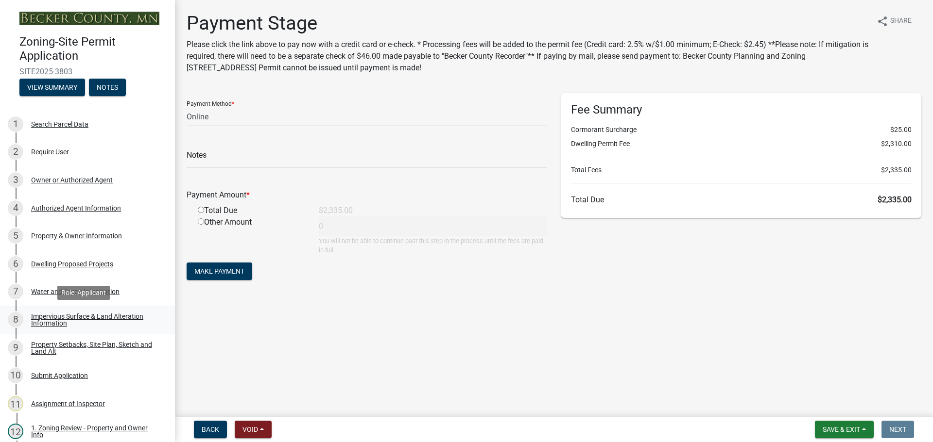
scroll to position [194, 0]
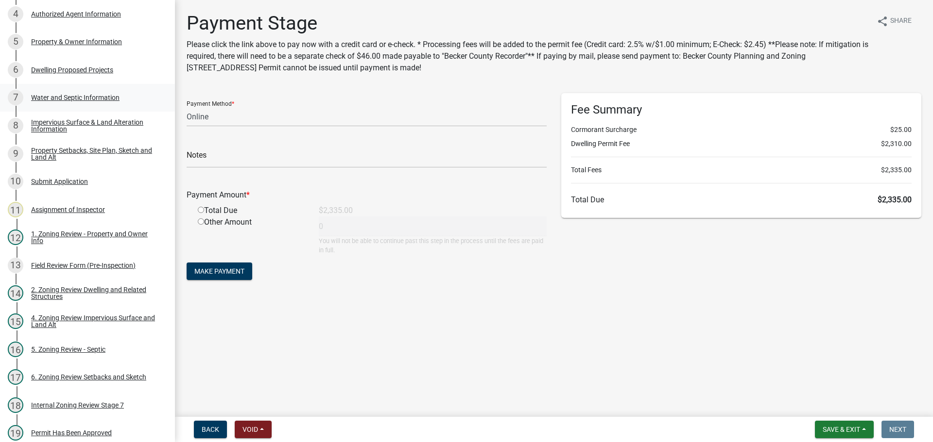
click at [96, 98] on div "Water and Septic Information" at bounding box center [75, 97] width 88 height 7
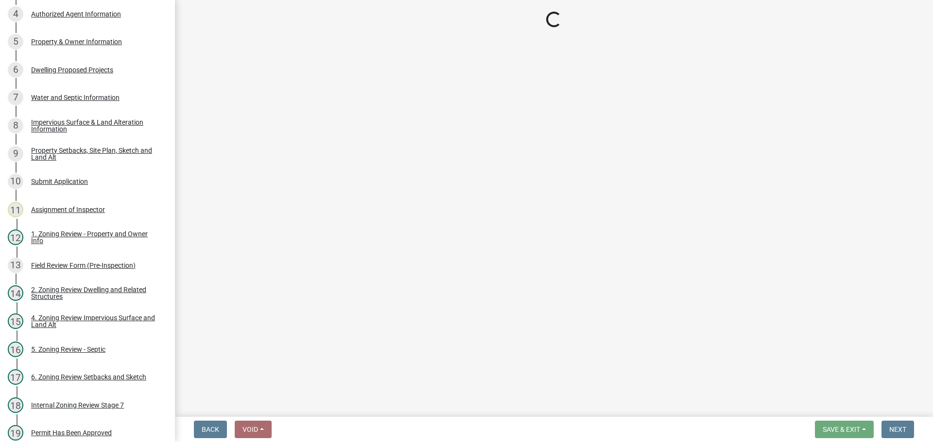
select select "295c6ba3-00c2-4229-aea3-8b4be6316de8"
select select "4828487e-2007-429b-991d-671fae0459c9"
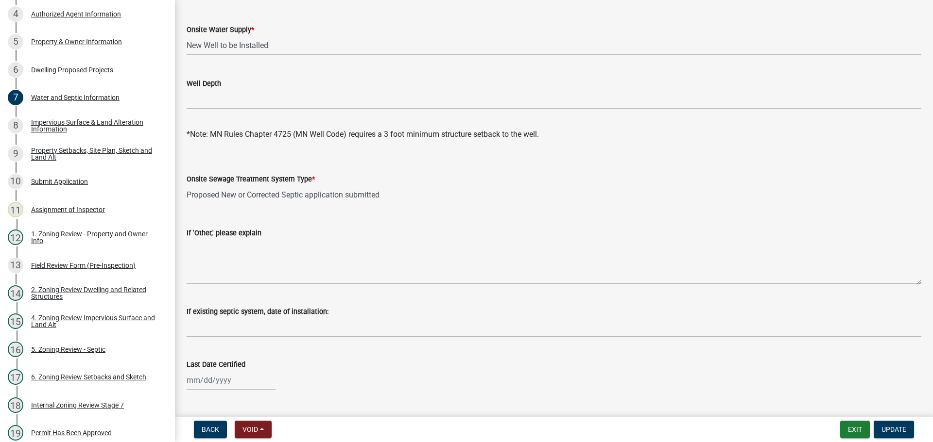
scroll to position [0, 0]
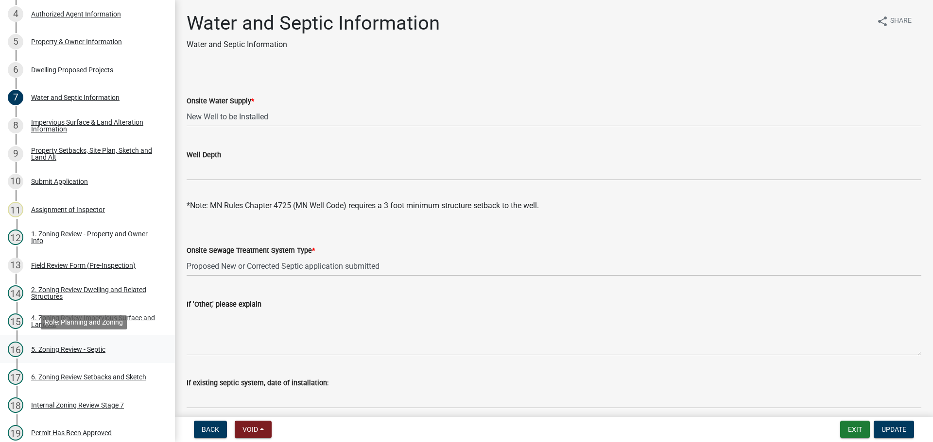
click at [80, 349] on div "5. Zoning Review - Septic" at bounding box center [68, 349] width 74 height 7
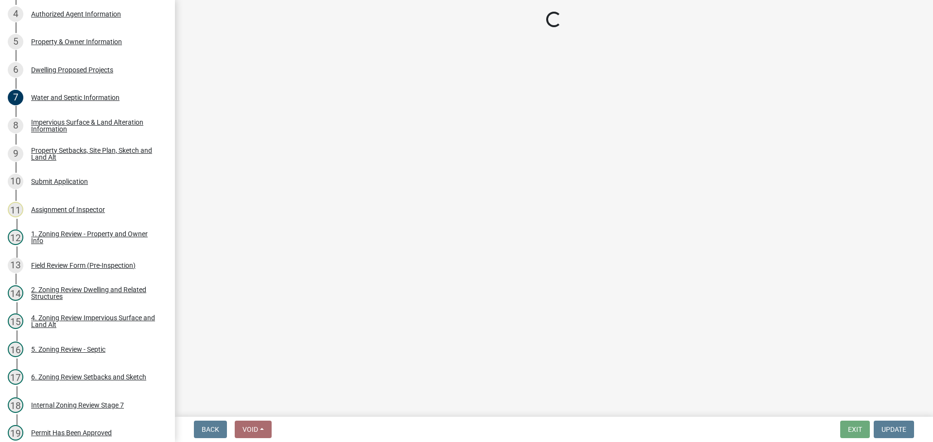
select select "ffe0288f-179d-446d-9dfb-ee21a688edc6"
select select "2fd537d7-74b1-4ff9-a84c-837cf5598f43"
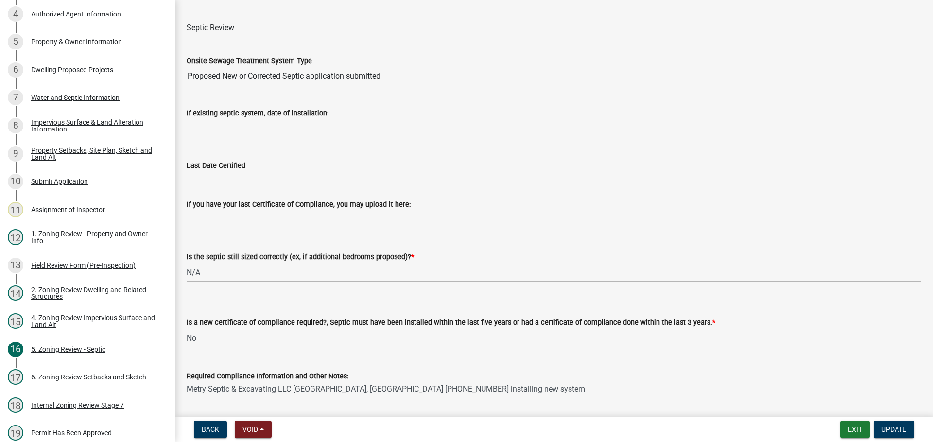
scroll to position [104, 0]
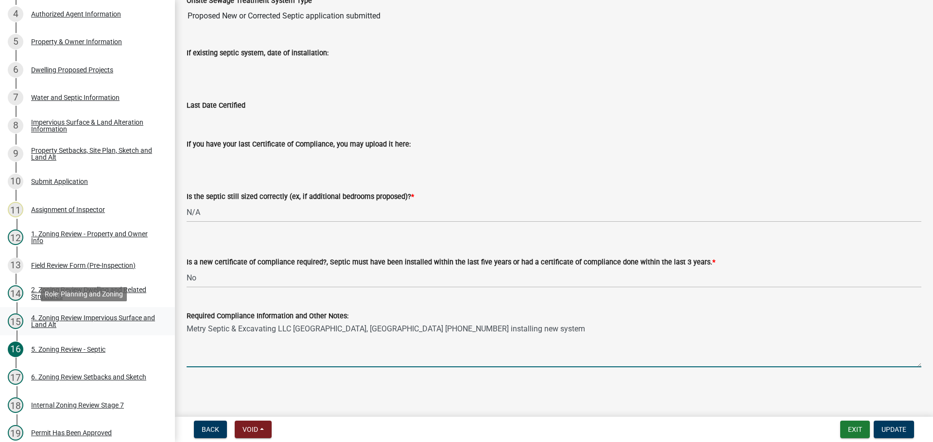
drag, startPoint x: 489, startPoint y: 330, endPoint x: 159, endPoint y: 331, distance: 329.8
click at [155, 331] on div "Zoning-Site Permit Application SITE2025-3803 View Summary Notes 1 Search Parcel…" at bounding box center [466, 221] width 933 height 442
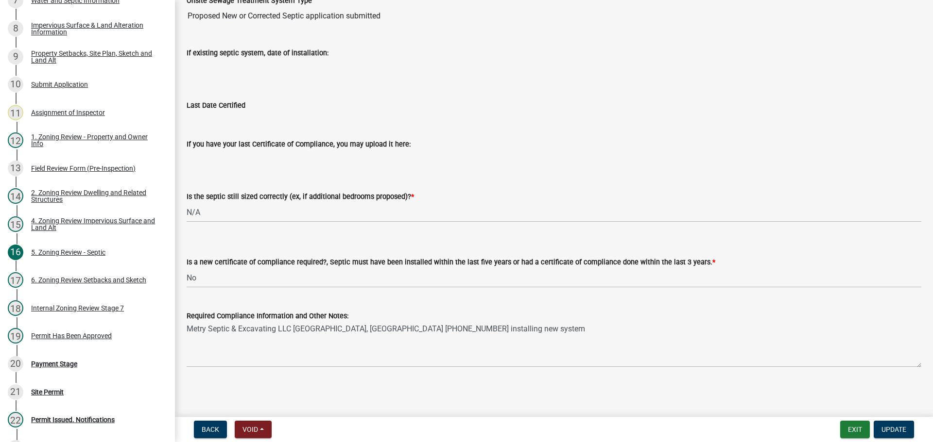
click at [240, 303] on div "Required Compliance Information and Other Notes: Metry Septic & Excavating LLC …" at bounding box center [554, 332] width 734 height 71
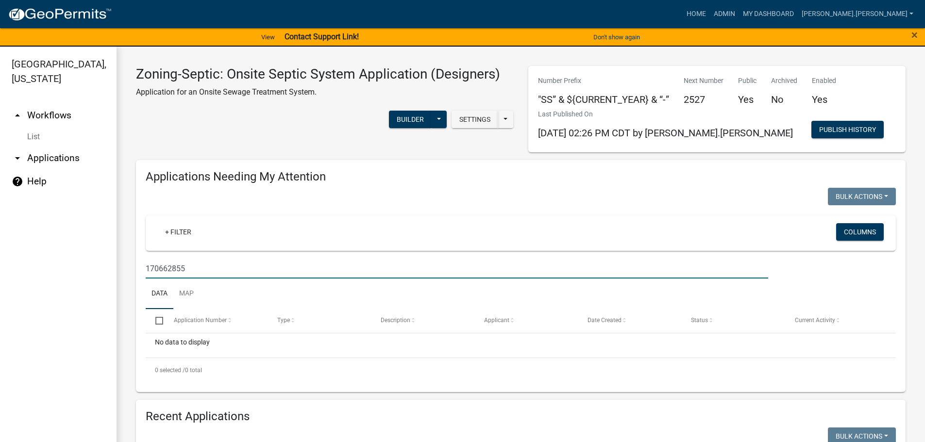
scroll to position [198, 0]
